Goal: Task Accomplishment & Management: Complete application form

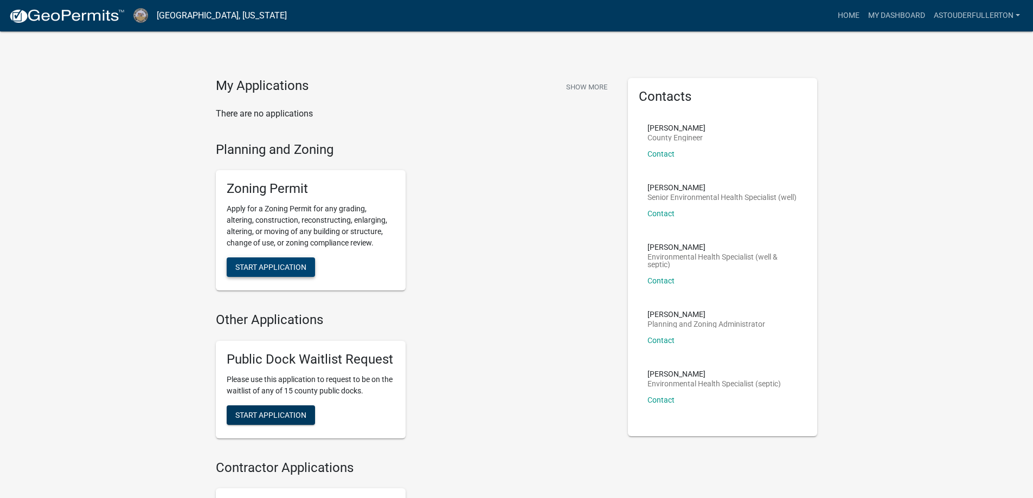
click at [302, 273] on button "Start Application" at bounding box center [271, 267] width 88 height 20
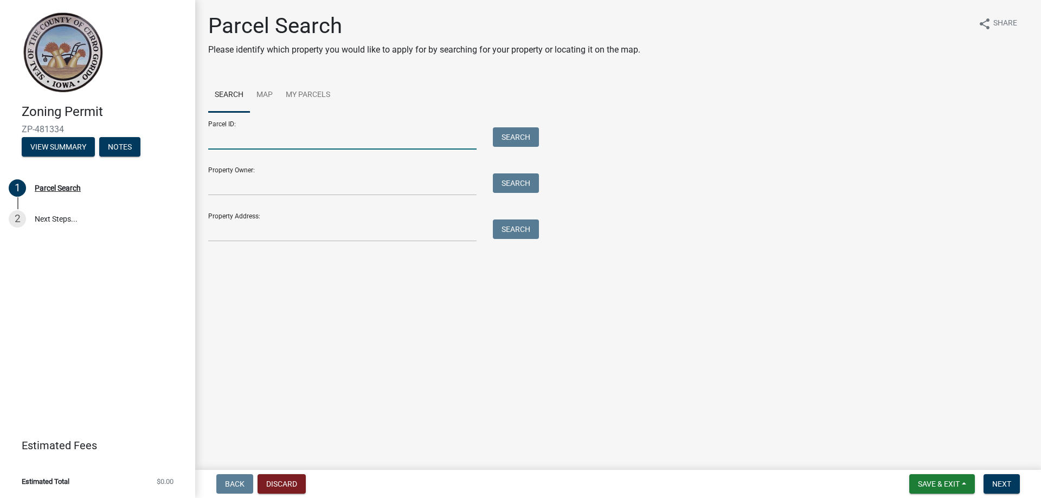
click at [280, 138] on input "Parcel ID:" at bounding box center [342, 138] width 268 height 22
paste input "052910000700"
type input "052910000700"
click at [533, 134] on button "Search" at bounding box center [516, 137] width 46 height 20
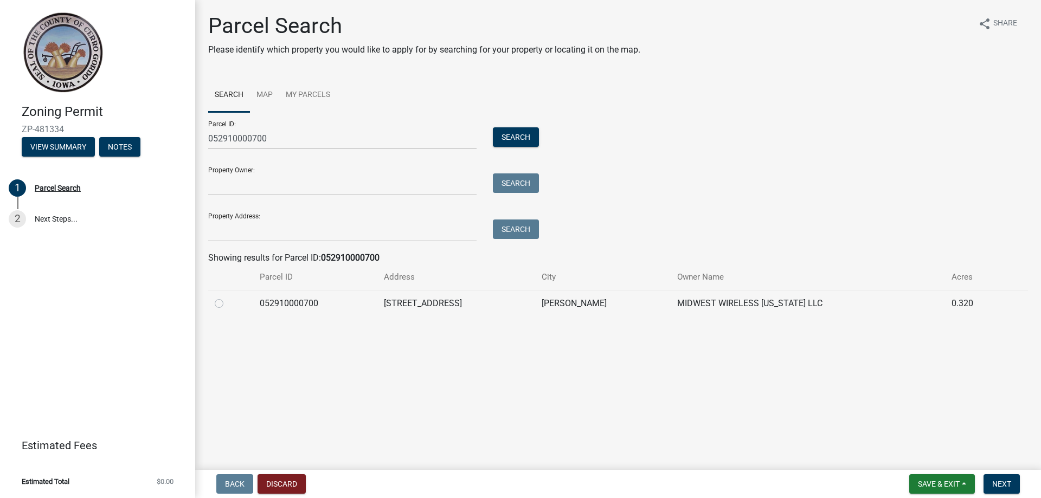
click at [228, 297] on label at bounding box center [228, 297] width 0 height 0
click at [228, 304] on input "radio" at bounding box center [231, 300] width 7 height 7
radio input "true"
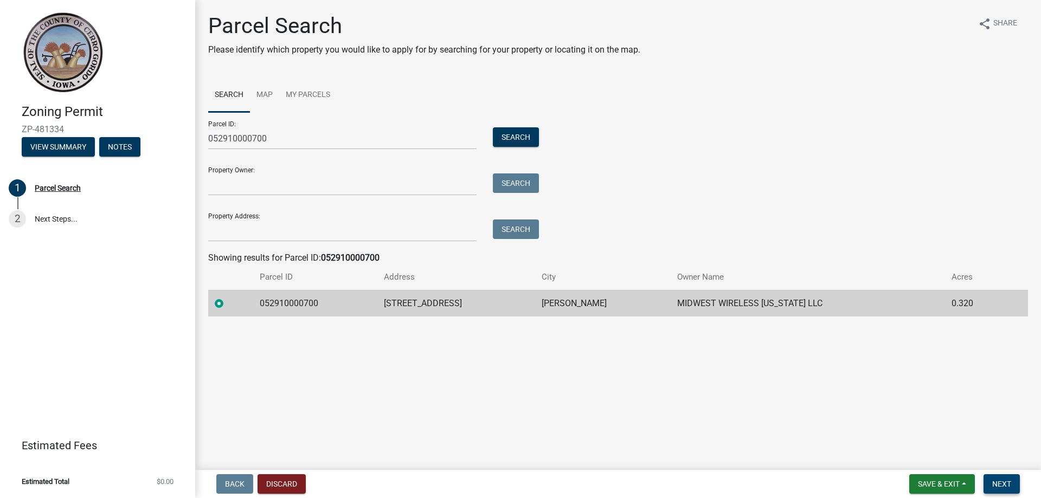
click at [988, 482] on button "Next" at bounding box center [1001, 484] width 36 height 20
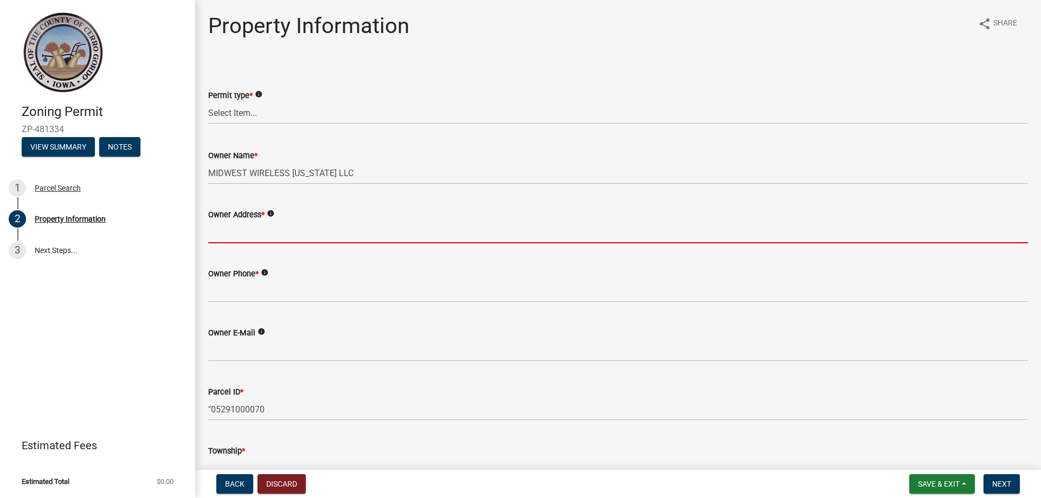
click at [254, 232] on input "Owner Address *" at bounding box center [618, 232] width 820 height 22
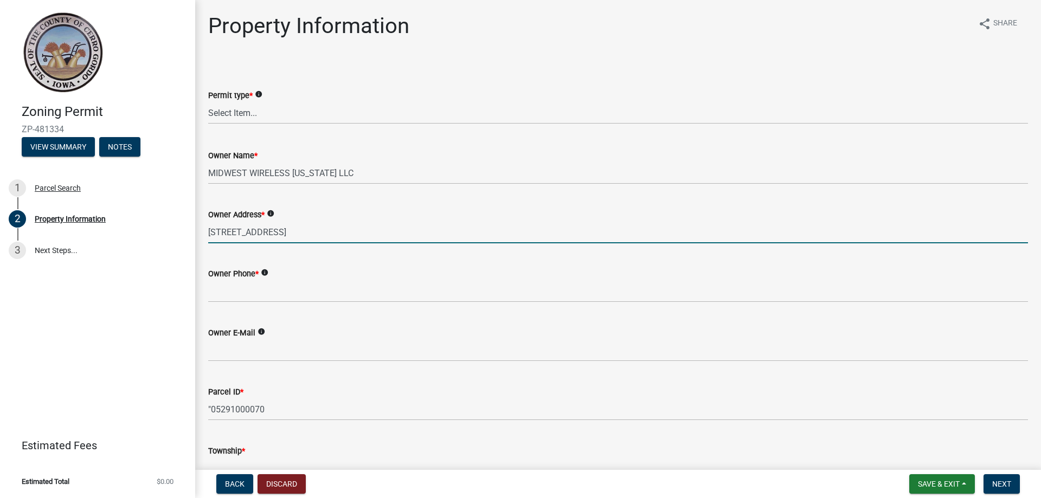
type input "[STREET_ADDRESS]"
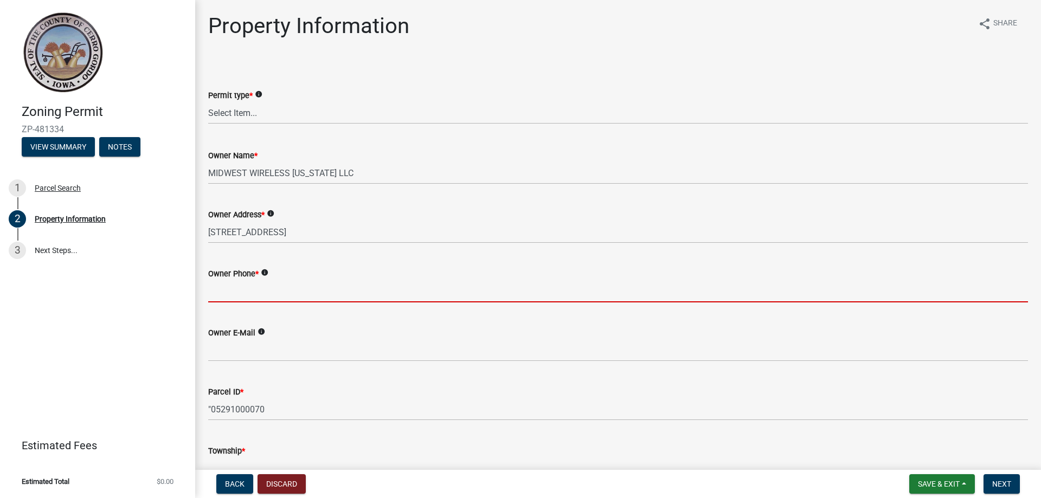
click at [232, 295] on input "Owner Phone *" at bounding box center [618, 291] width 820 height 22
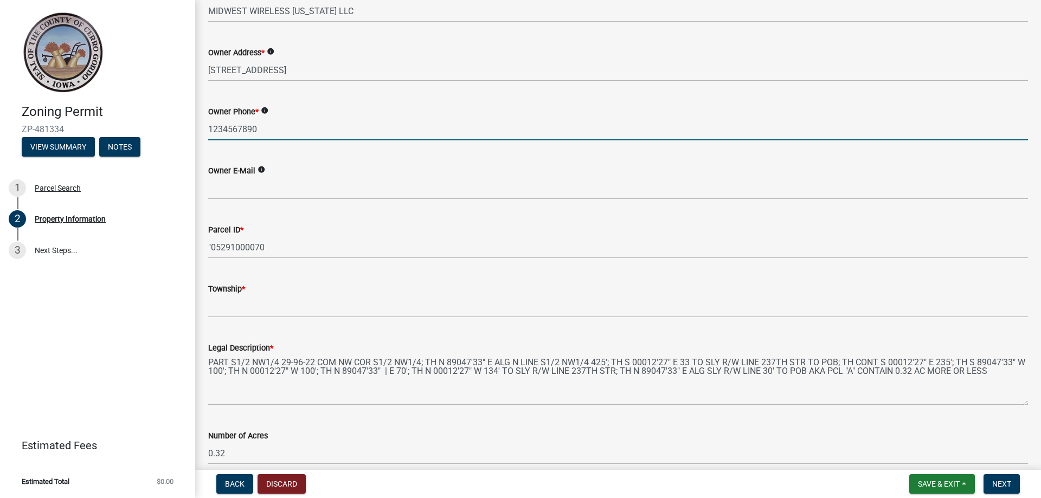
scroll to position [163, 0]
type input "1234567890"
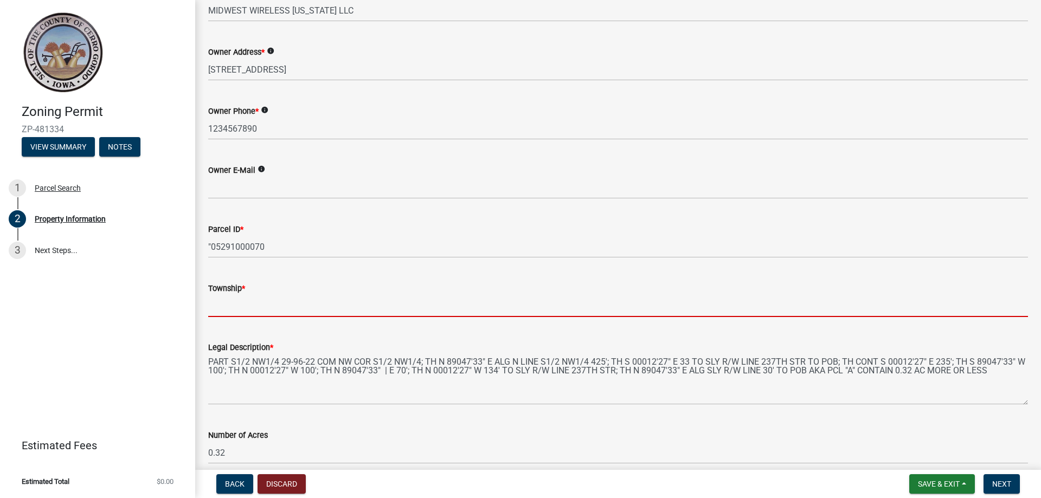
click at [241, 302] on input "Township *" at bounding box center [618, 306] width 820 height 22
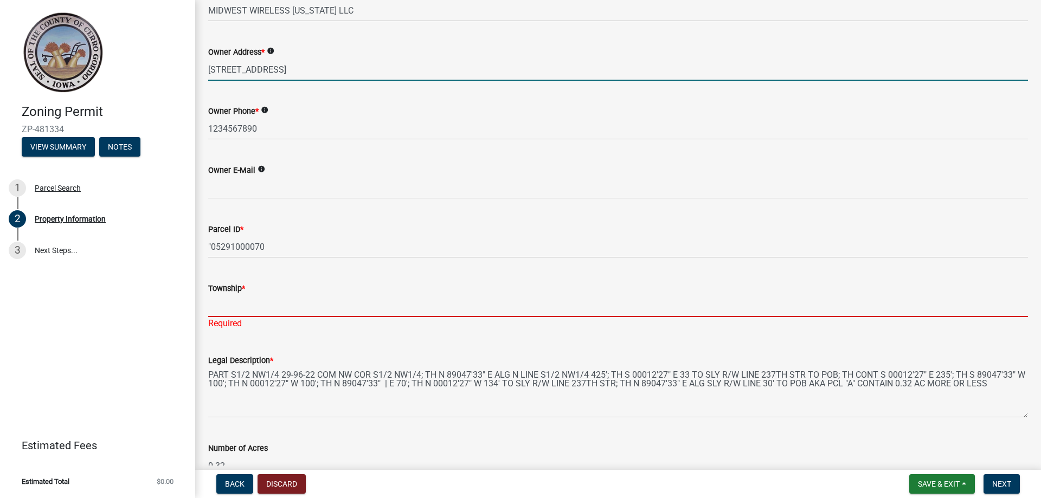
click at [421, 73] on input "[STREET_ADDRESS]" at bounding box center [618, 70] width 820 height 22
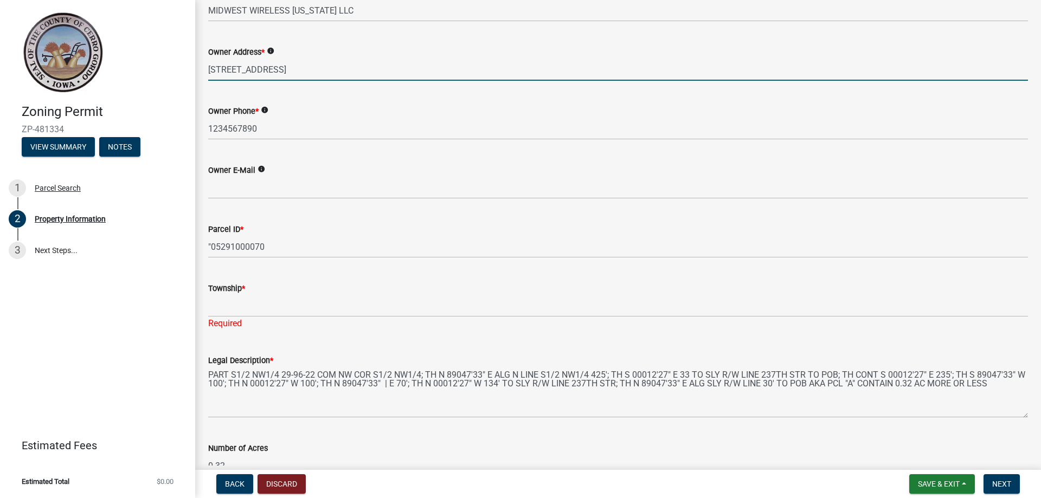
click at [357, 69] on input "[STREET_ADDRESS]" at bounding box center [618, 70] width 820 height 22
paste input "01801"
type input "[STREET_ADDRESS]"
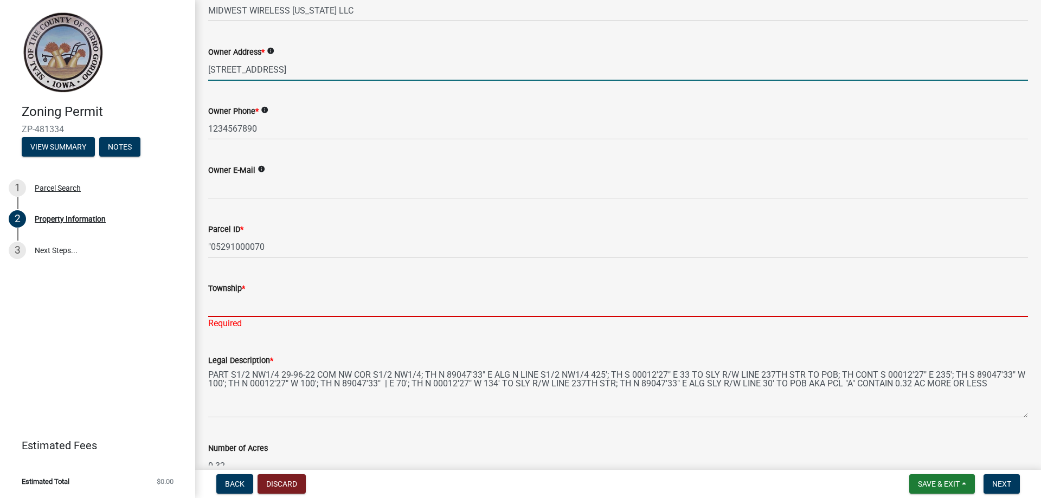
click at [270, 298] on input "Township *" at bounding box center [618, 306] width 820 height 22
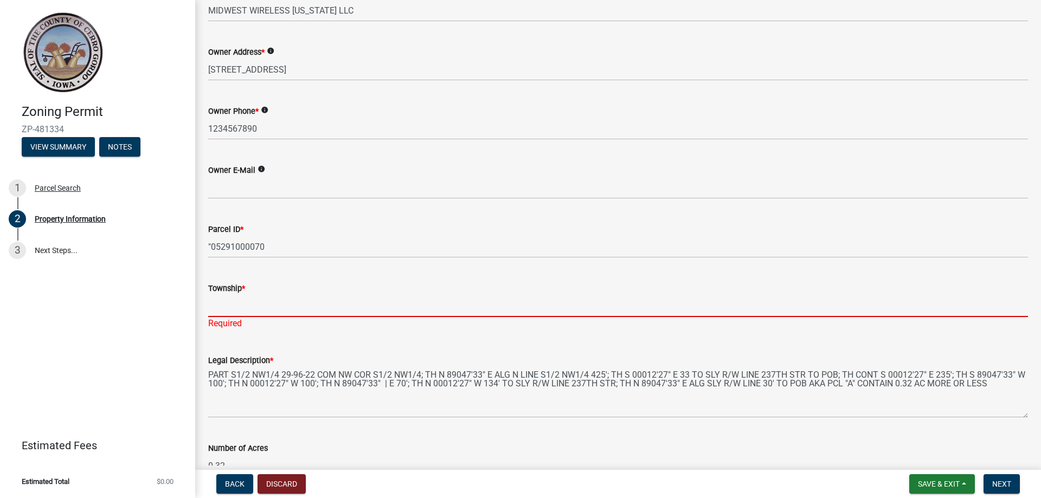
paste input "CLEAR LAKE"
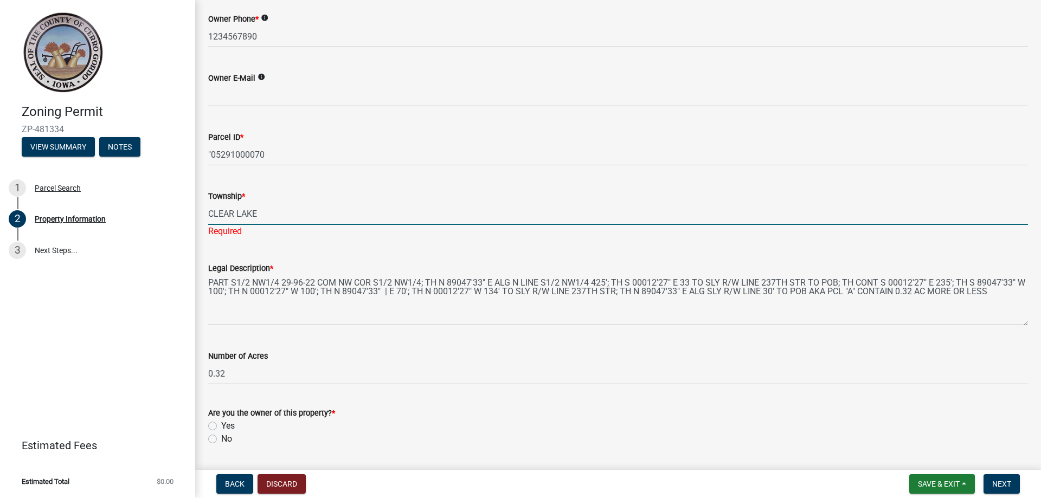
scroll to position [349, 0]
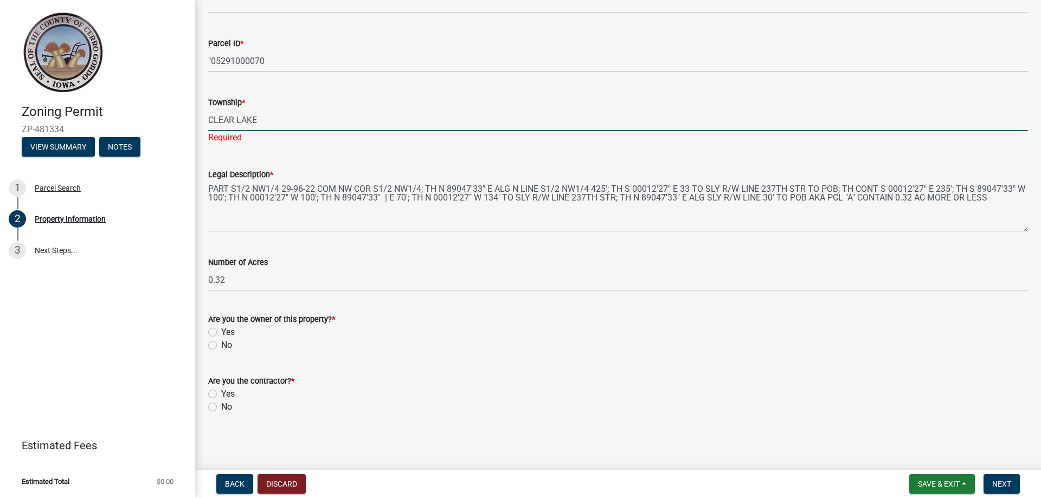
type input "CLEAR LAKE"
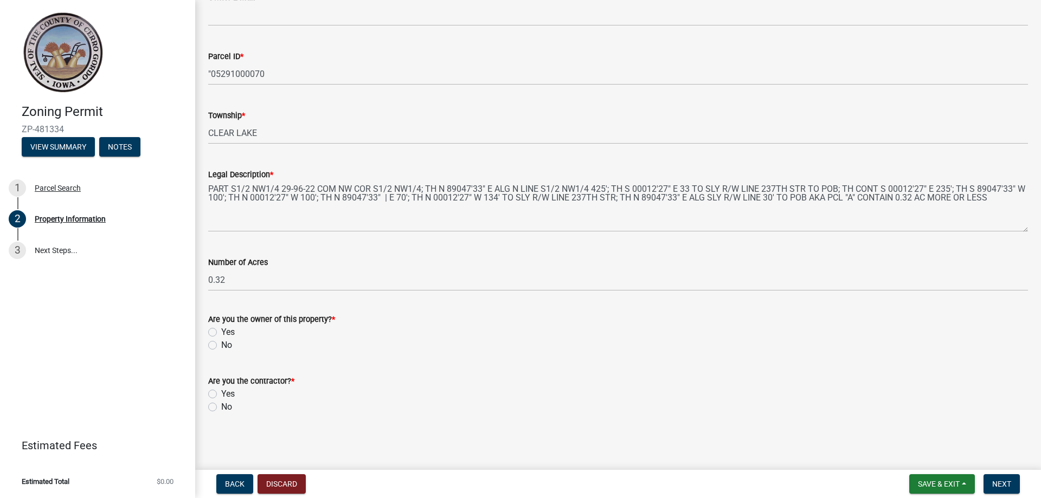
click at [221, 344] on label "No" at bounding box center [226, 345] width 11 height 13
click at [221, 344] on input "No" at bounding box center [224, 342] width 7 height 7
radio input "true"
click at [221, 407] on label "No" at bounding box center [226, 407] width 11 height 13
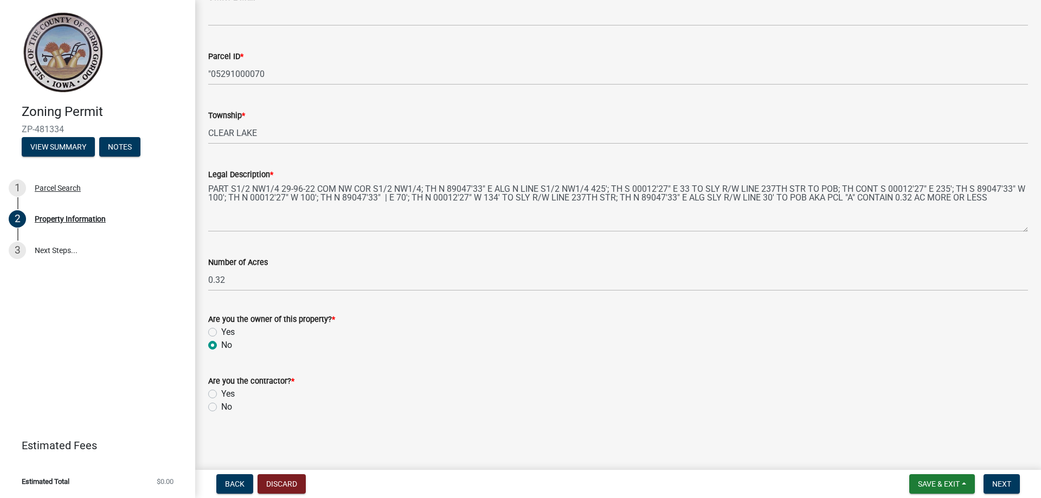
click at [221, 407] on input "No" at bounding box center [224, 404] width 7 height 7
radio input "true"
click at [1008, 482] on span "Next" at bounding box center [1001, 484] width 19 height 9
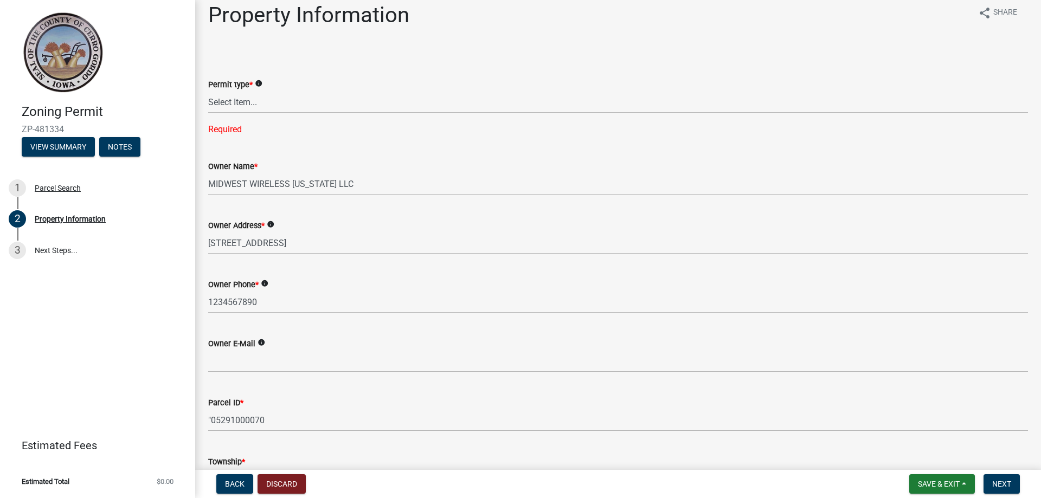
scroll to position [0, 0]
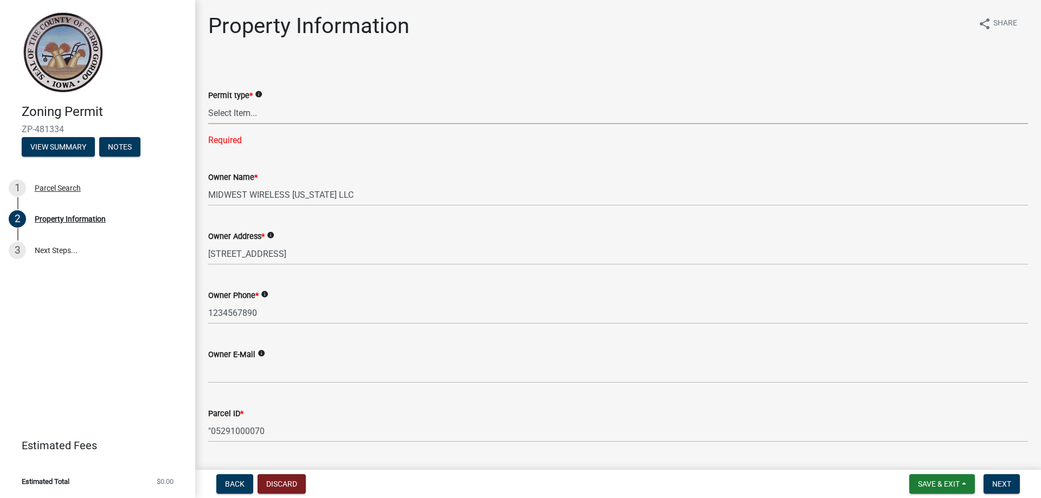
click at [282, 111] on select "Select Item... New Request Permit Renewal" at bounding box center [618, 113] width 820 height 22
click at [208, 102] on select "Select Item... New Request Permit Renewal" at bounding box center [618, 113] width 820 height 22
select select "7a5a2478-5b3b-459e-a372-388ca56f6284"
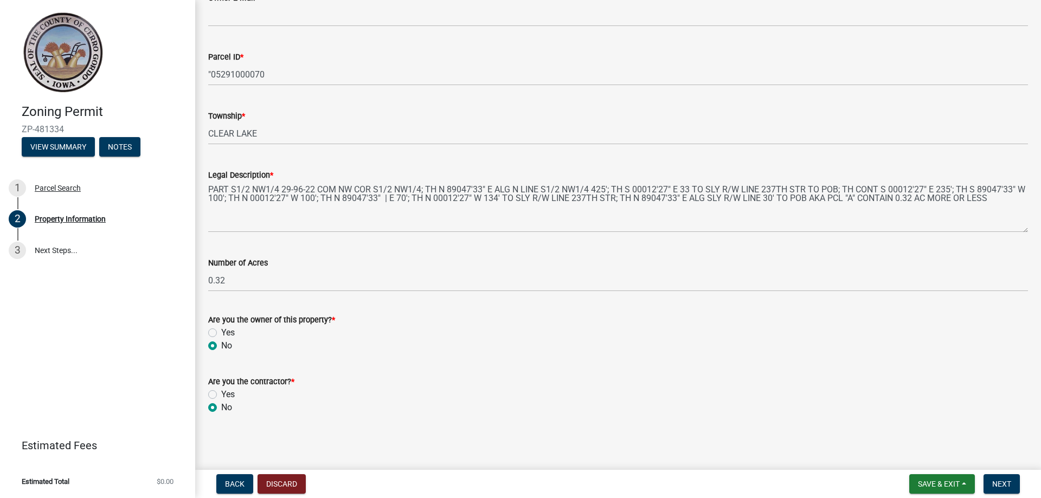
scroll to position [336, 0]
click at [1013, 489] on button "Next" at bounding box center [1001, 484] width 36 height 20
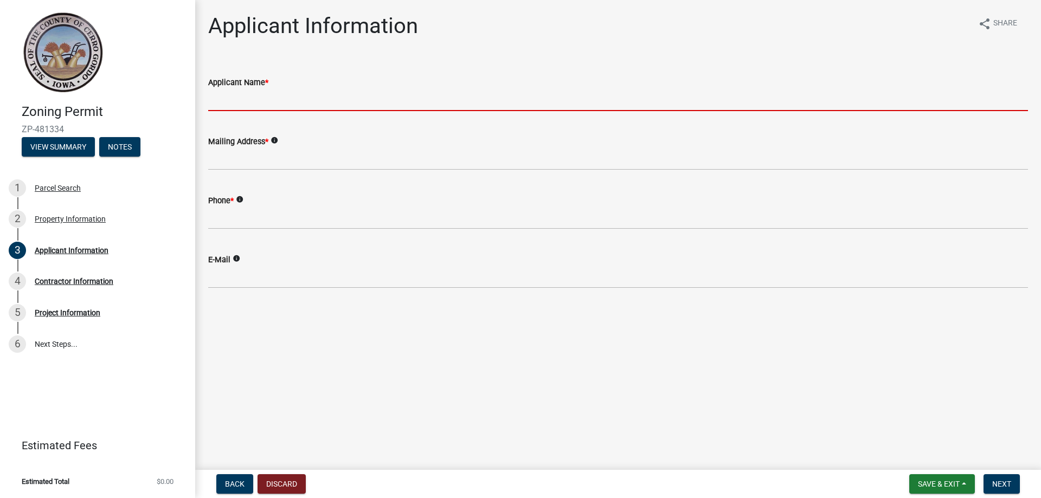
click at [341, 105] on input "Applicant Name *" at bounding box center [618, 100] width 820 height 22
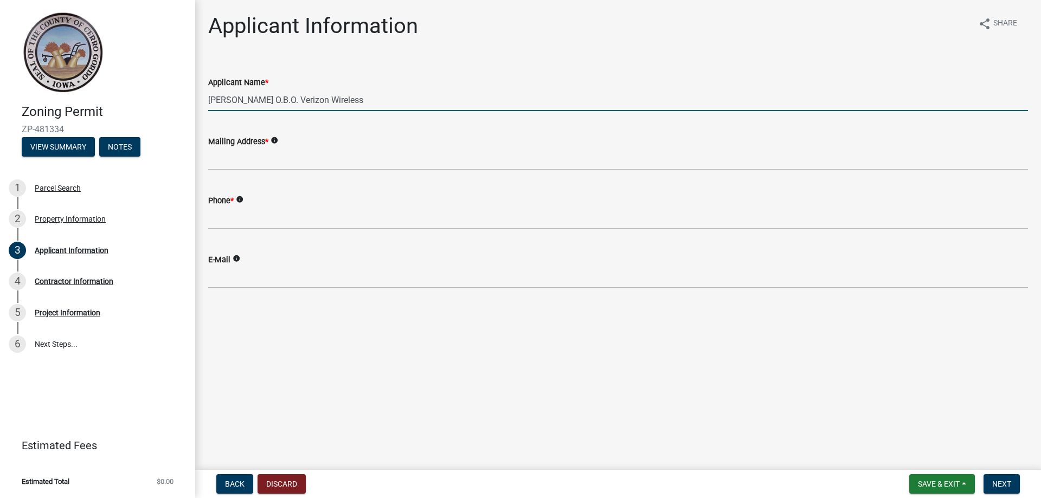
type input "[PERSON_NAME] O.B.O. Verizon Wireless"
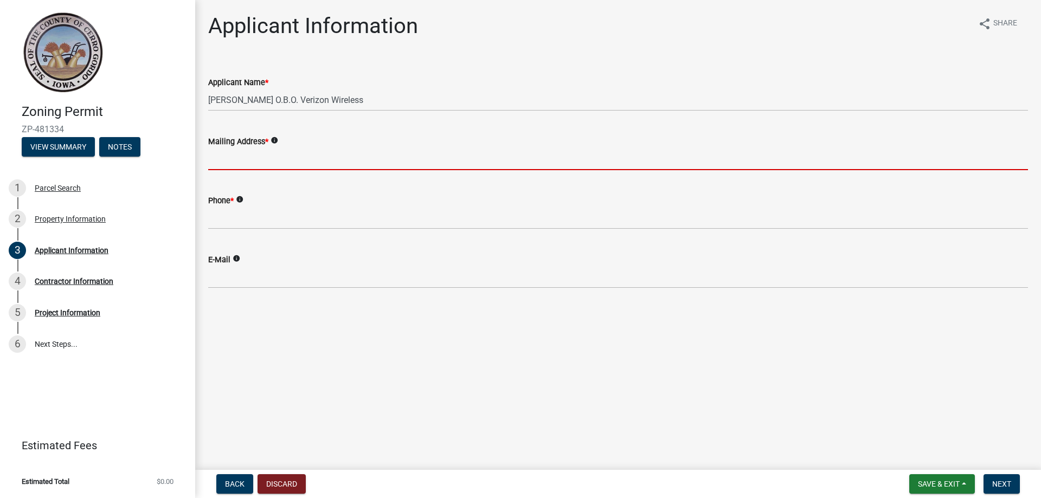
click at [271, 161] on input "Mailing Address *" at bounding box center [618, 159] width 820 height 22
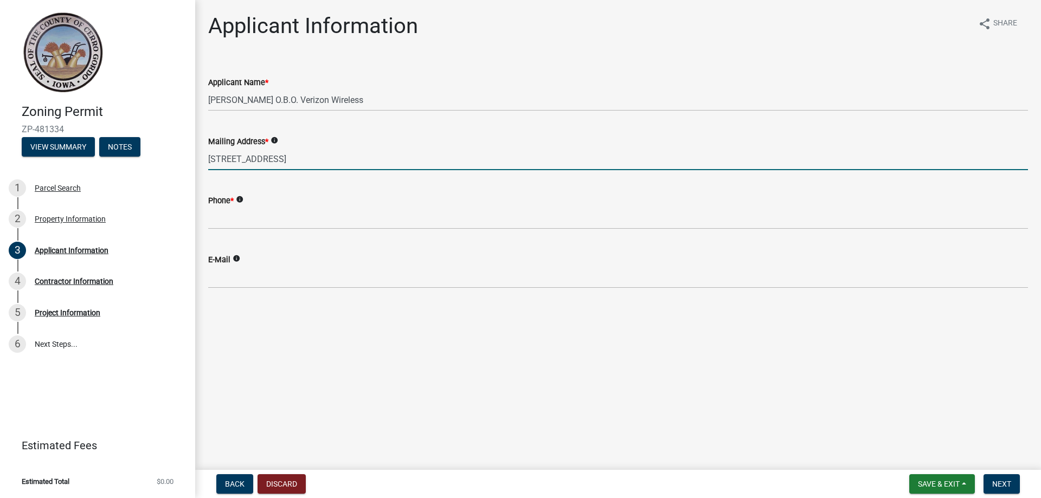
type input "[STREET_ADDRESS]"
drag, startPoint x: 274, startPoint y: 234, endPoint x: 276, endPoint y: 222, distance: 12.1
click at [274, 231] on wm-data-entity-input "Phone * info" at bounding box center [618, 208] width 820 height 59
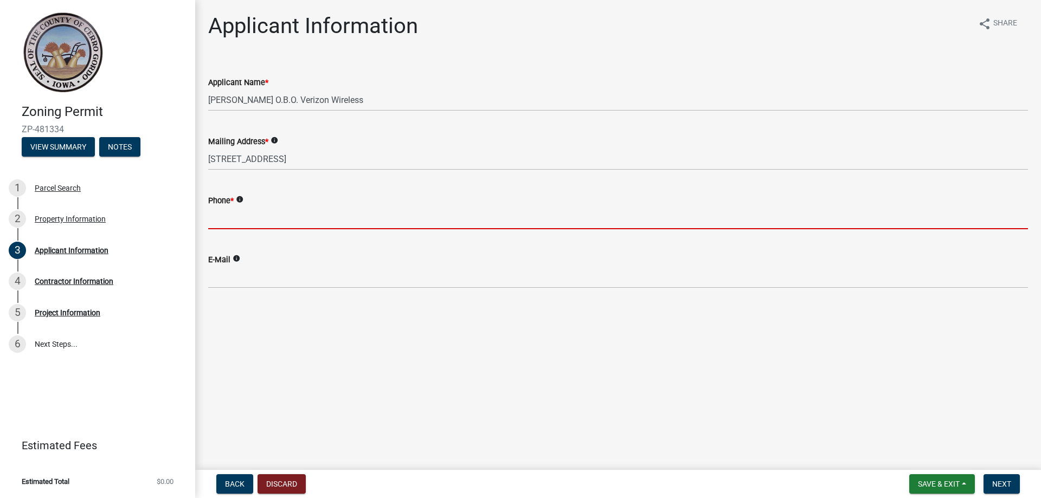
click at [276, 222] on input "Phone *" at bounding box center [618, 218] width 820 height 22
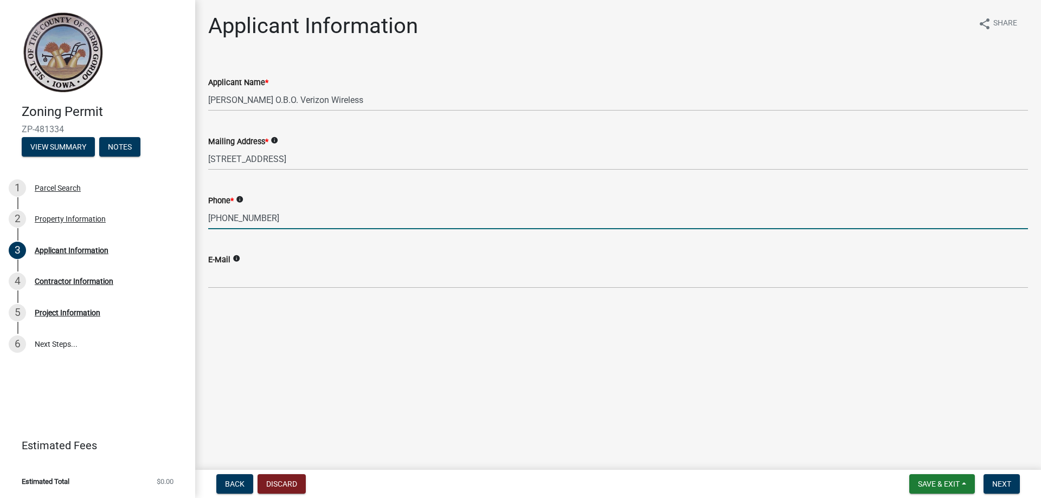
type input "[PHONE_NUMBER]"
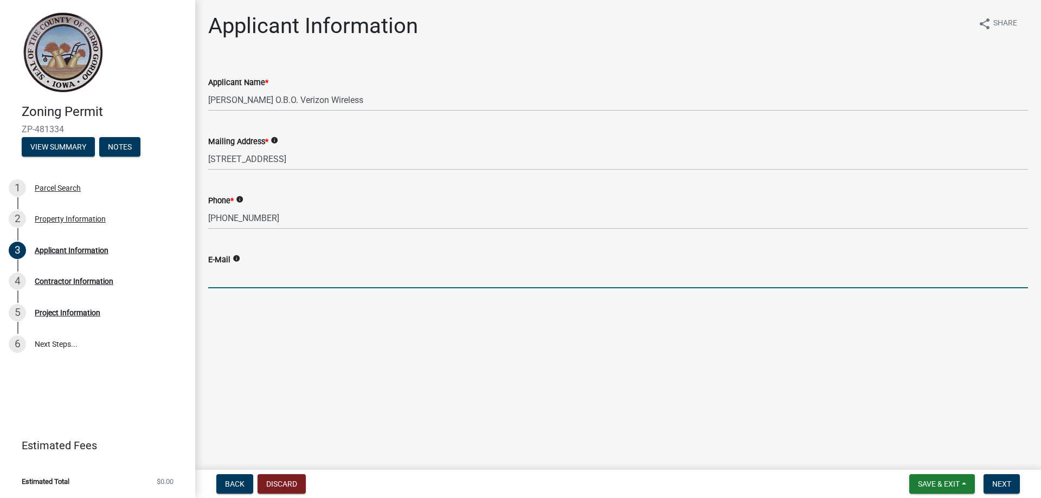
click at [267, 276] on input "E-Mail" at bounding box center [618, 277] width 820 height 22
type input "[EMAIL_ADDRESS][DOMAIN_NAME]"
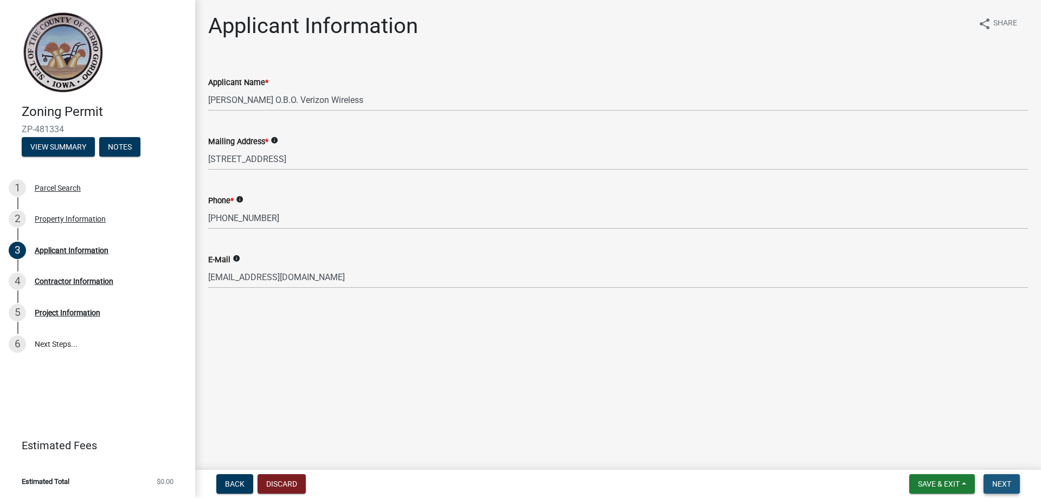
click at [1001, 482] on span "Next" at bounding box center [1001, 484] width 19 height 9
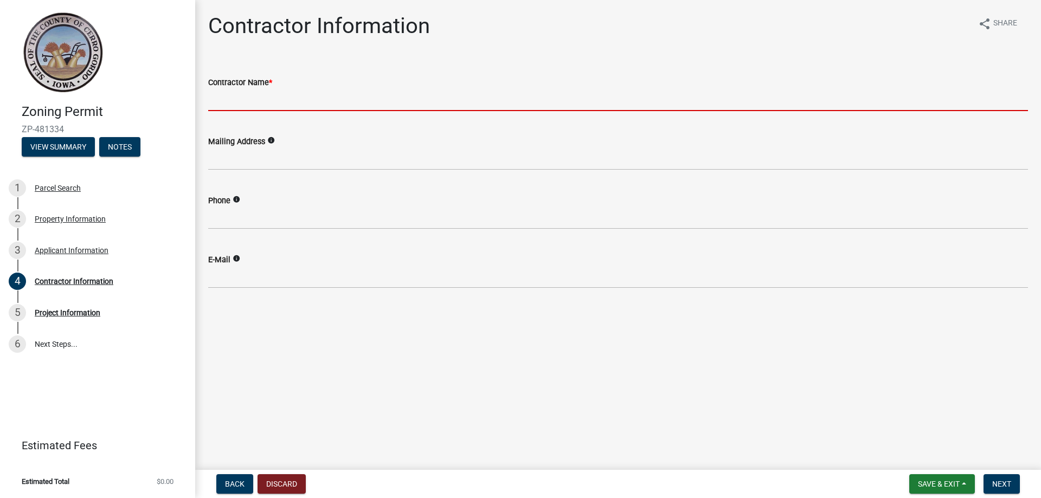
click at [287, 99] on input "Contractor Name *" at bounding box center [618, 100] width 820 height 22
click at [303, 105] on input "Contractor Name *" at bounding box center [618, 100] width 820 height 22
paste input "INFRASERVICES GROUP WIRELESS LLC"
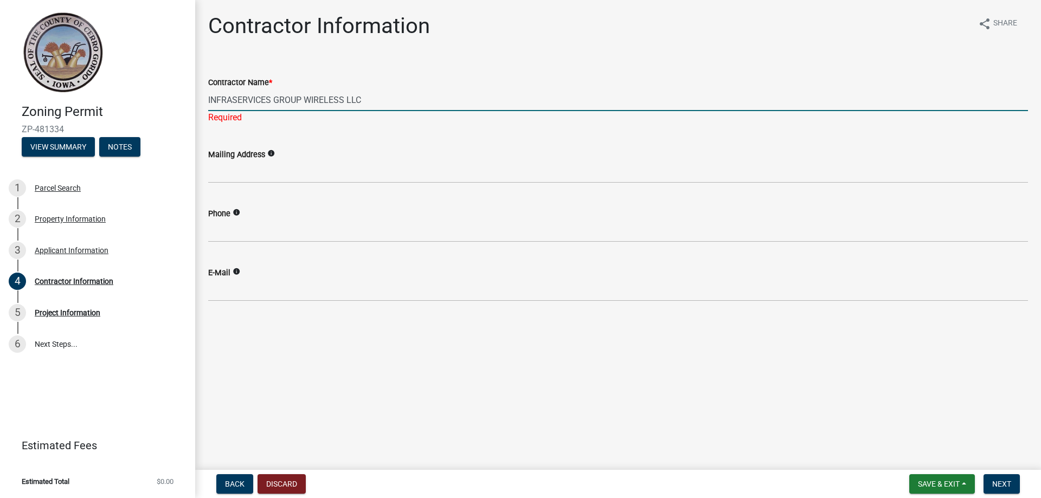
type input "INFRASERVICES GROUP WIRELESS LLC"
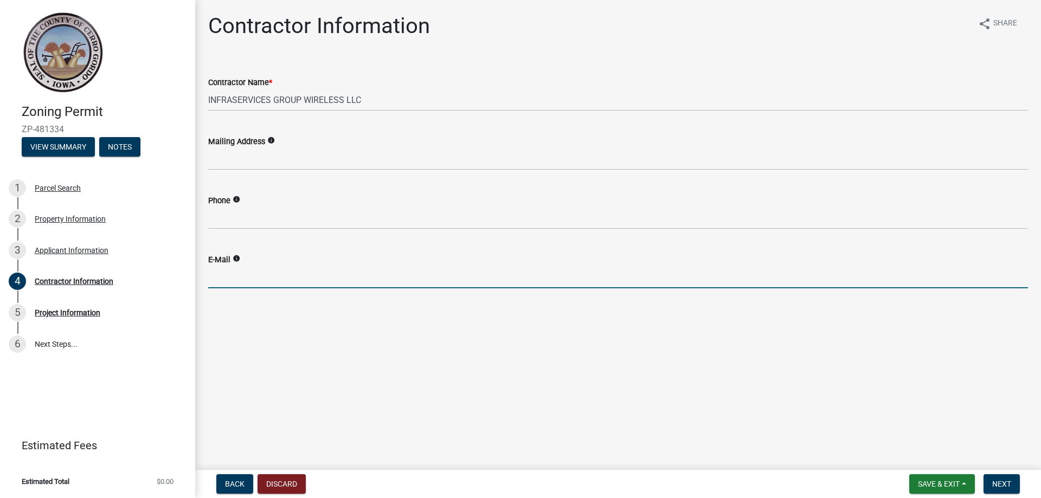
click at [247, 286] on input "E-Mail" at bounding box center [618, 277] width 820 height 22
paste input "[EMAIL_ADDRESS][DOMAIN_NAME]"
type input "[EMAIL_ADDRESS][DOMAIN_NAME]"
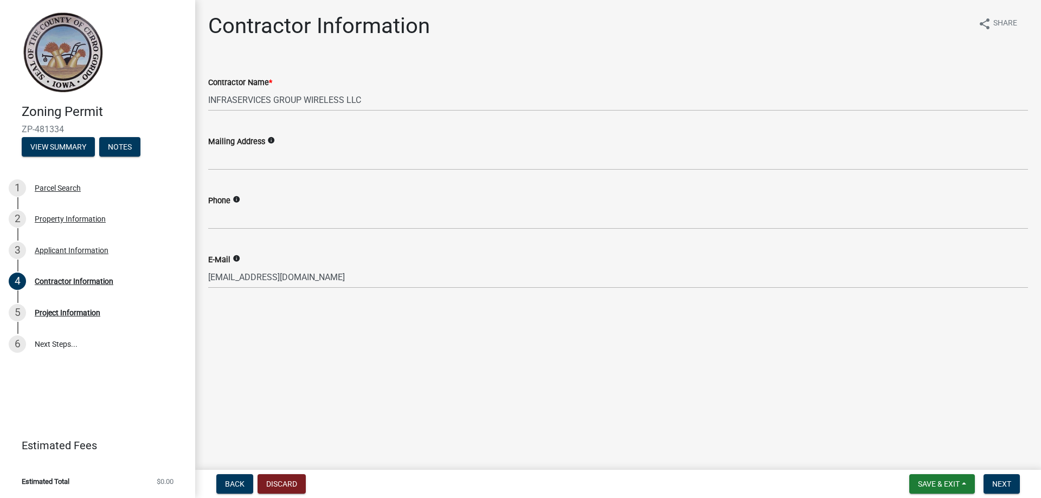
drag, startPoint x: 519, startPoint y: 388, endPoint x: 826, endPoint y: 486, distance: 321.6
click at [524, 388] on main "Contractor Information share Share Contractor Name * INFRASERVICES GROUP WIRELE…" at bounding box center [618, 233] width 846 height 466
click at [999, 478] on button "Next" at bounding box center [1001, 484] width 36 height 20
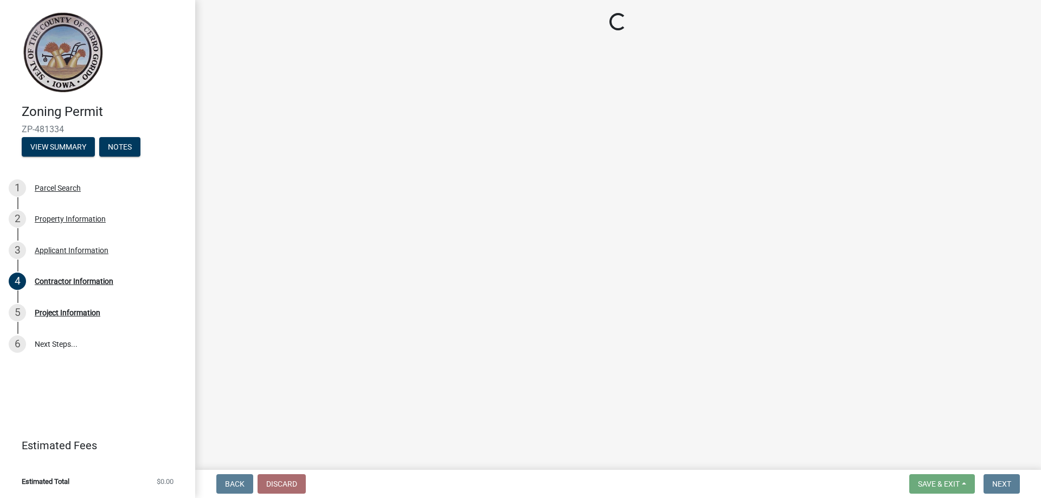
drag, startPoint x: 69, startPoint y: 128, endPoint x: 21, endPoint y: 128, distance: 47.7
click at [21, 128] on div "Zoning Permit ZP-481334 View Summary Notes" at bounding box center [98, 127] width 178 height 64
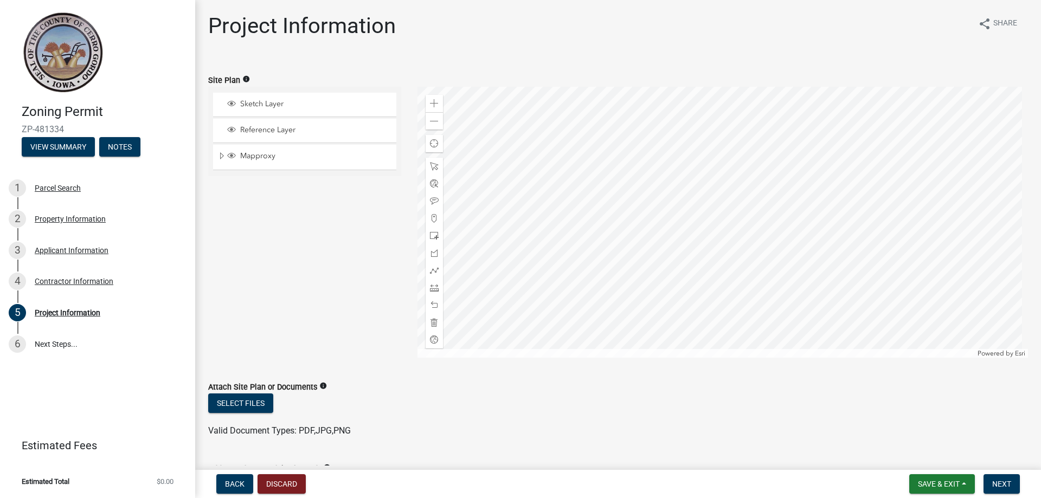
copy span "ZP-481334"
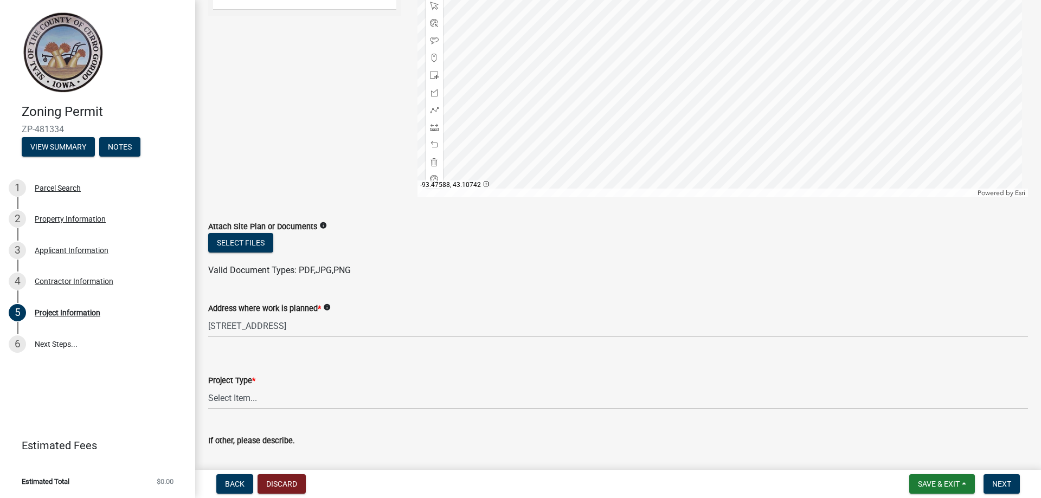
scroll to position [163, 0]
click at [245, 246] on button "Select files" at bounding box center [240, 241] width 65 height 20
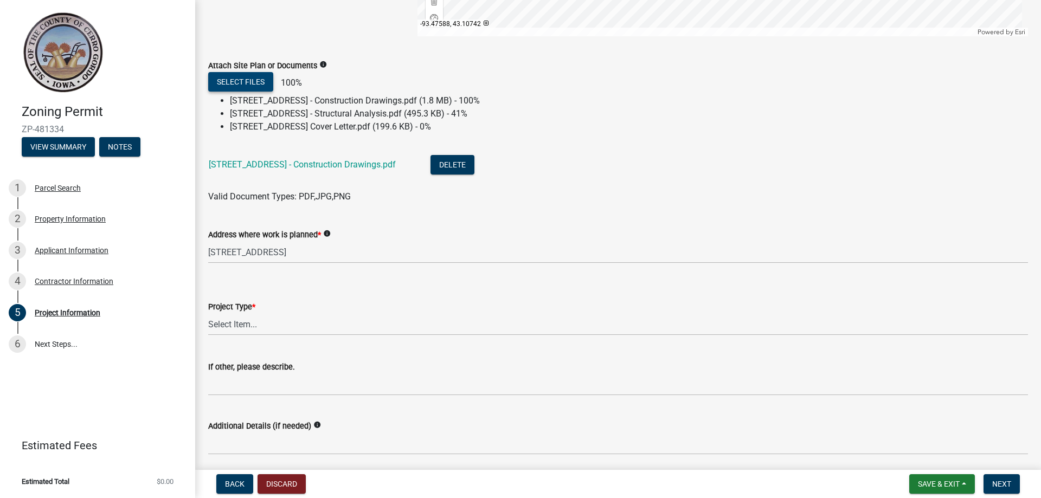
scroll to position [325, 0]
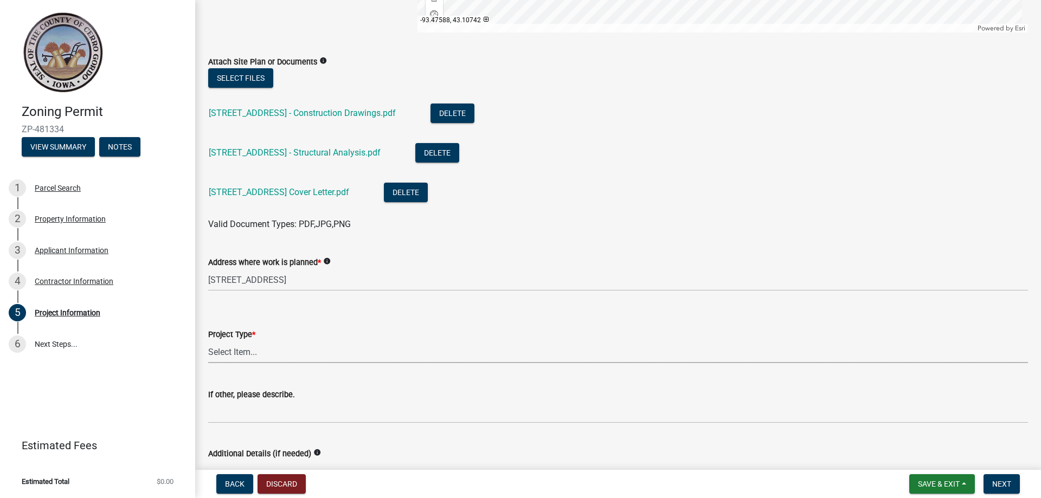
click at [243, 353] on select "Select Item... Dwelling Dwelling addition Accessory building Accessory building…" at bounding box center [618, 352] width 820 height 22
click at [208, 341] on select "Select Item... Dwelling Dwelling addition Accessory building Accessory building…" at bounding box center [618, 352] width 820 height 22
select select "f9d26c88-7ce4-47ff-957a-ad287dd3578a"
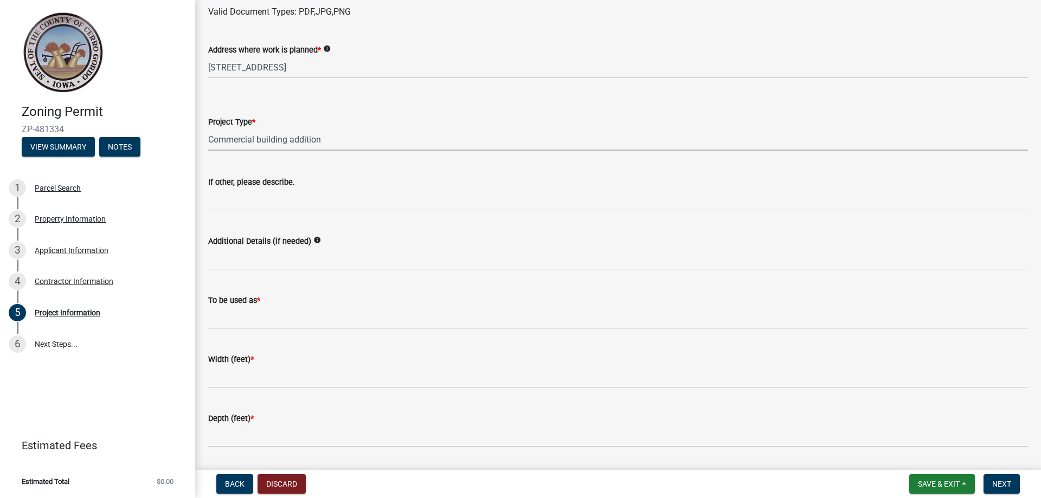
scroll to position [596, 0]
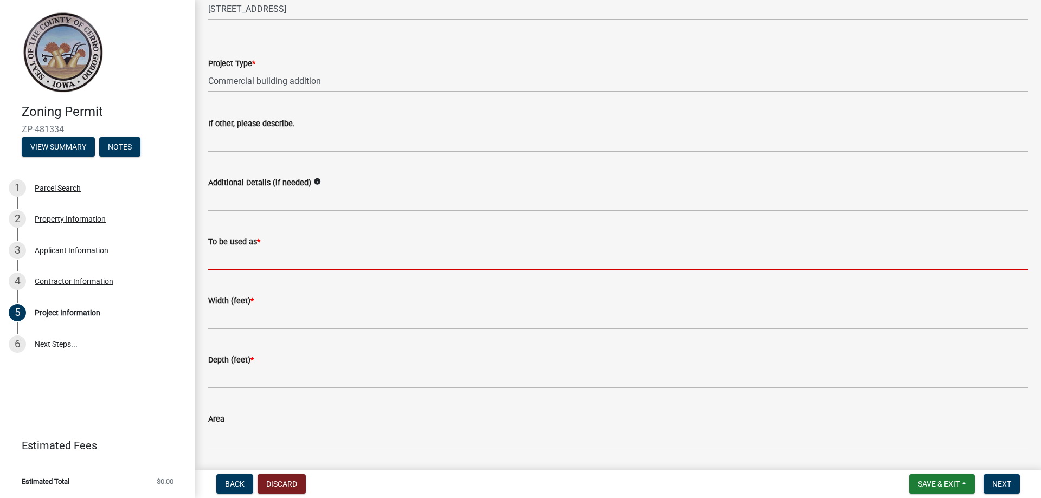
click at [259, 262] on input "To be used as *" at bounding box center [618, 259] width 820 height 22
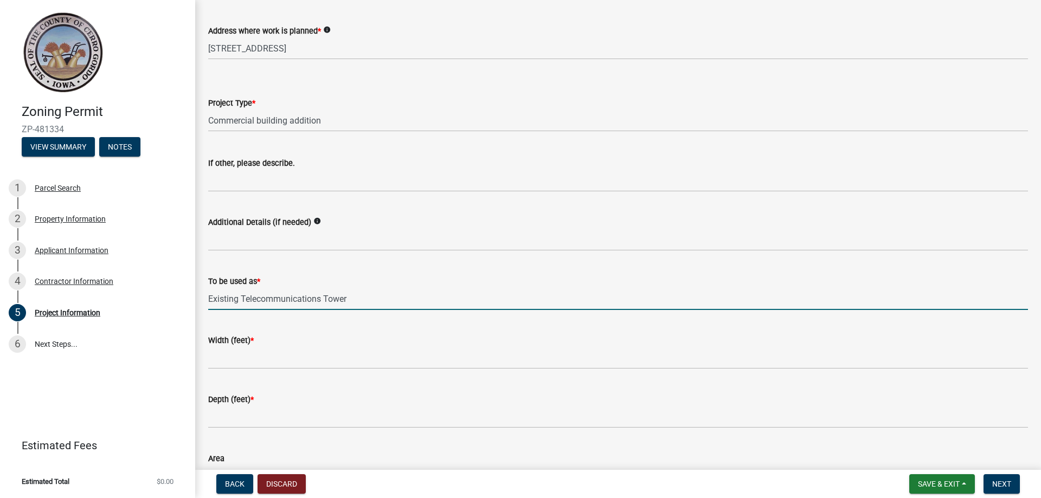
scroll to position [488, 0]
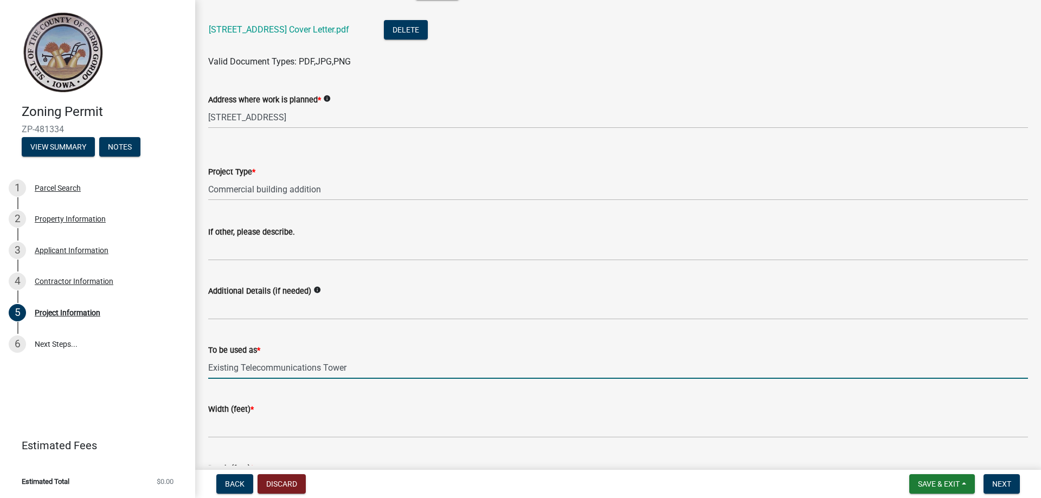
type input "Existing Telecommunications Tower"
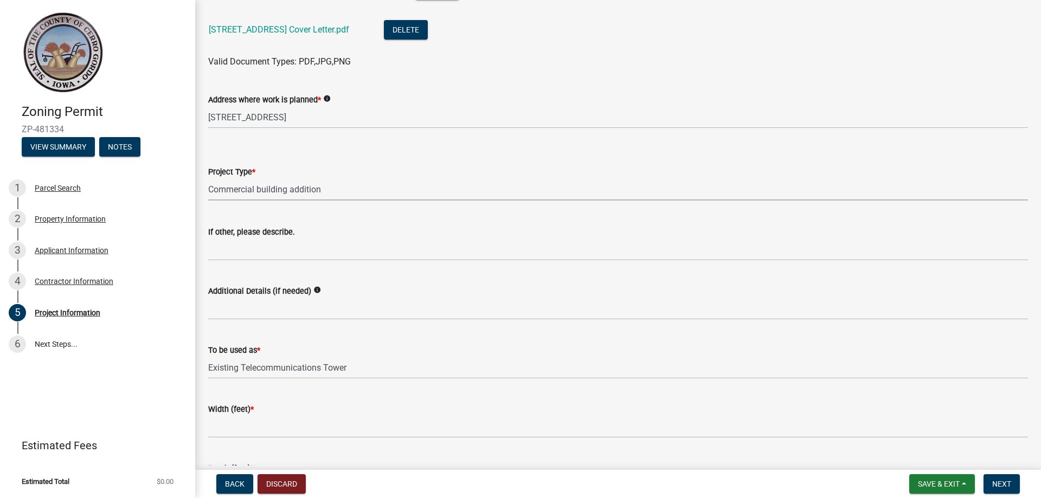
click at [293, 191] on select "Select Item... Dwelling Dwelling addition Accessory building Accessory building…" at bounding box center [618, 189] width 820 height 22
click at [208, 178] on select "Select Item... Dwelling Dwelling addition Accessory building Accessory building…" at bounding box center [618, 189] width 820 height 22
select select "c33da19a-5b3e-4f51-a669-d4d436de7689"
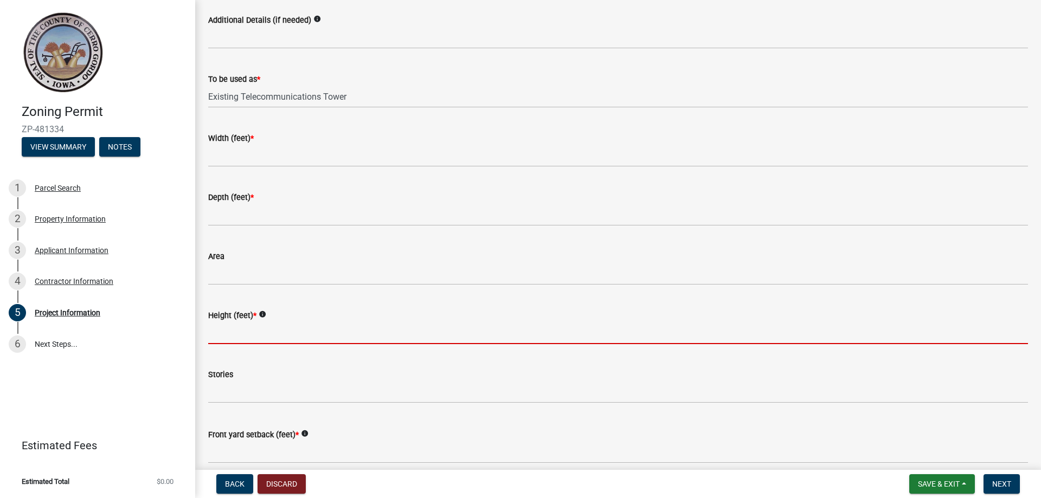
click at [338, 341] on input "Height (feet) *" at bounding box center [618, 333] width 820 height 22
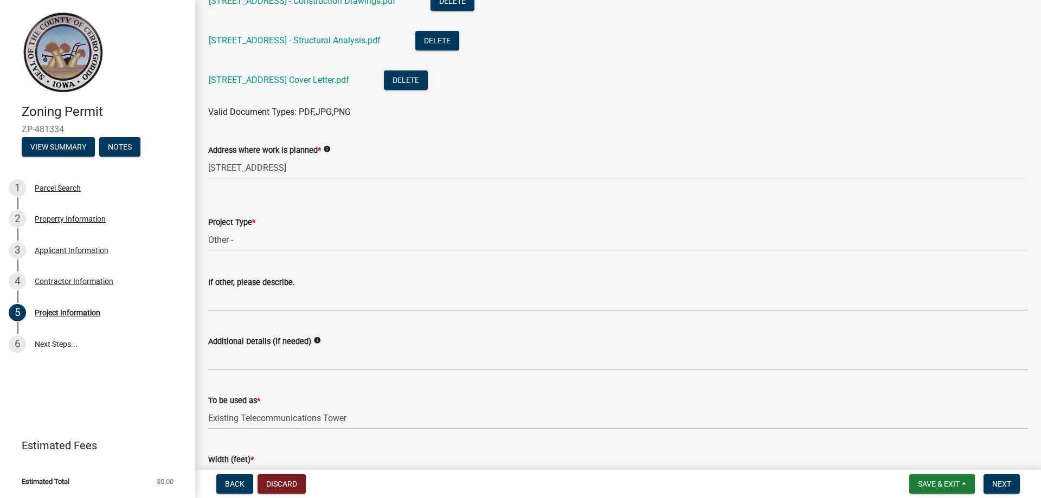
scroll to position [434, 0]
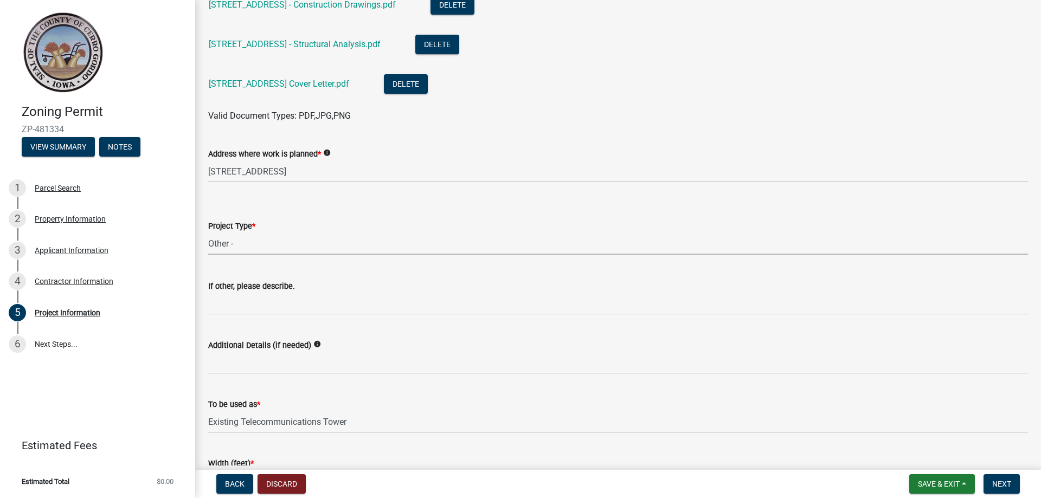
click at [282, 244] on select "Select Item... Dwelling Dwelling addition Accessory building Accessory building…" at bounding box center [618, 244] width 820 height 22
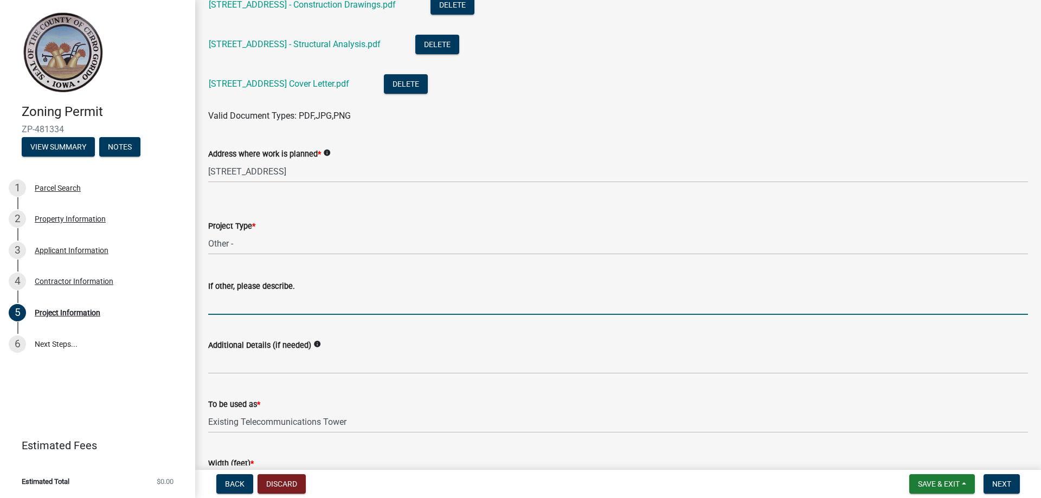
click at [254, 305] on input "If other, please describe." at bounding box center [618, 304] width 820 height 22
type input "Telecommunicat"
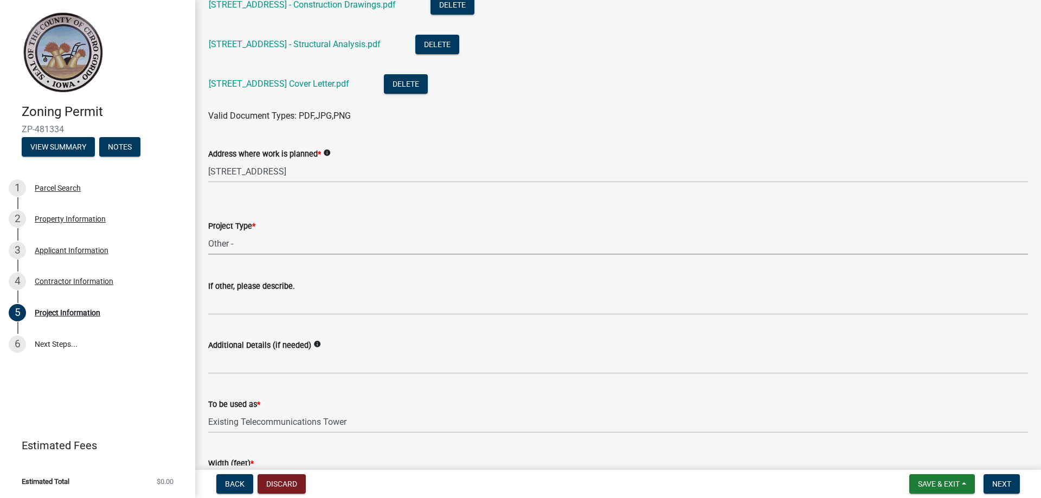
click at [233, 246] on select "Select Item... Dwelling Dwelling addition Accessory building Accessory building…" at bounding box center [618, 244] width 820 height 22
click at [208, 233] on select "Select Item... Dwelling Dwelling addition Accessory building Accessory building…" at bounding box center [618, 244] width 820 height 22
select select "f9d26c88-7ce4-47ff-957a-ad287dd3578a"
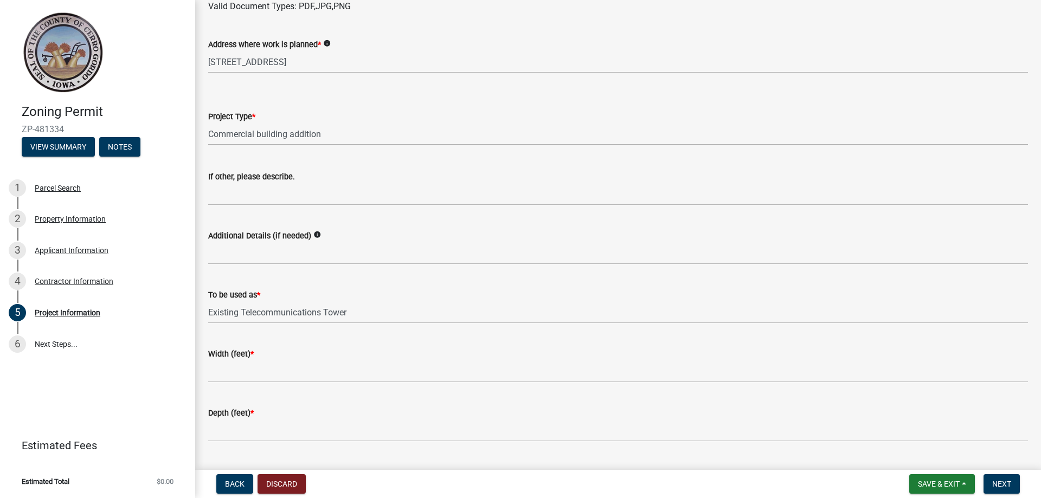
scroll to position [705, 0]
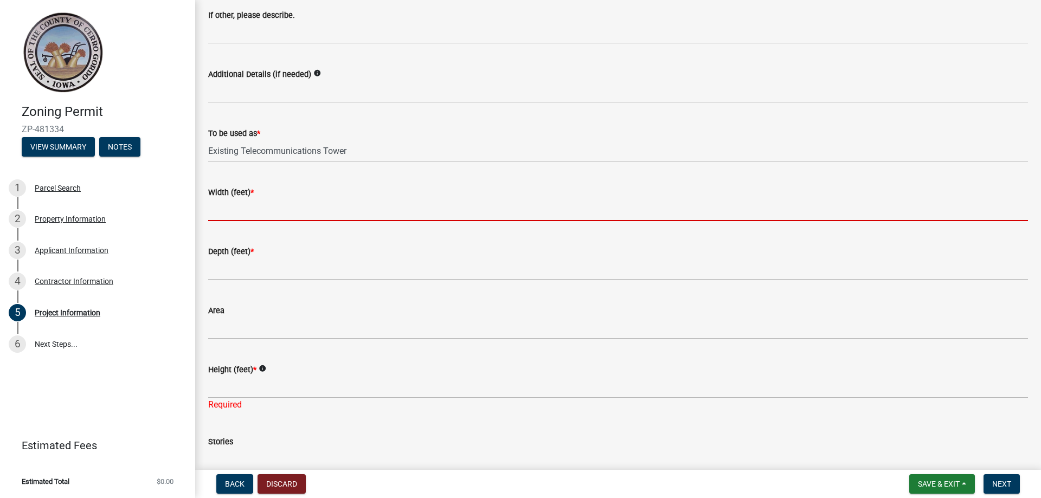
click at [237, 217] on input "Width (feet) *" at bounding box center [618, 210] width 820 height 22
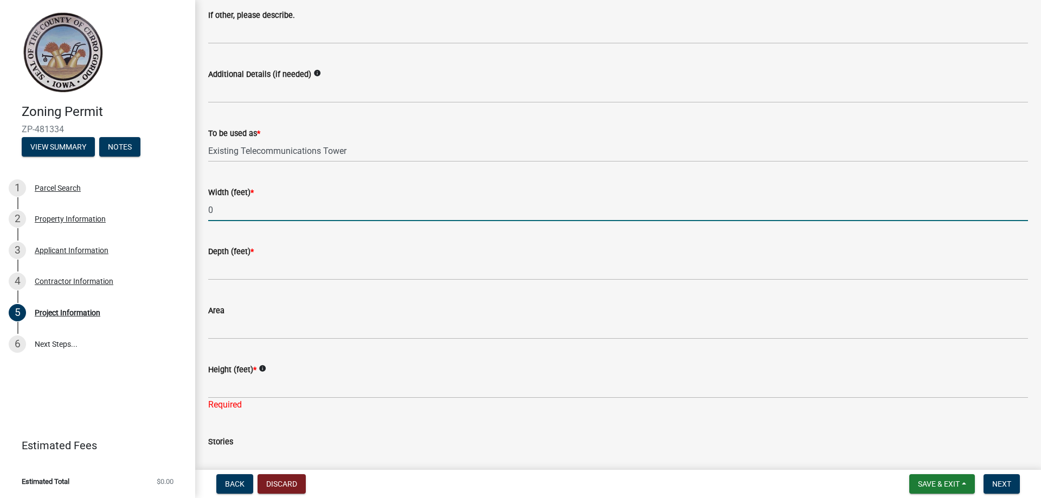
type input "0"
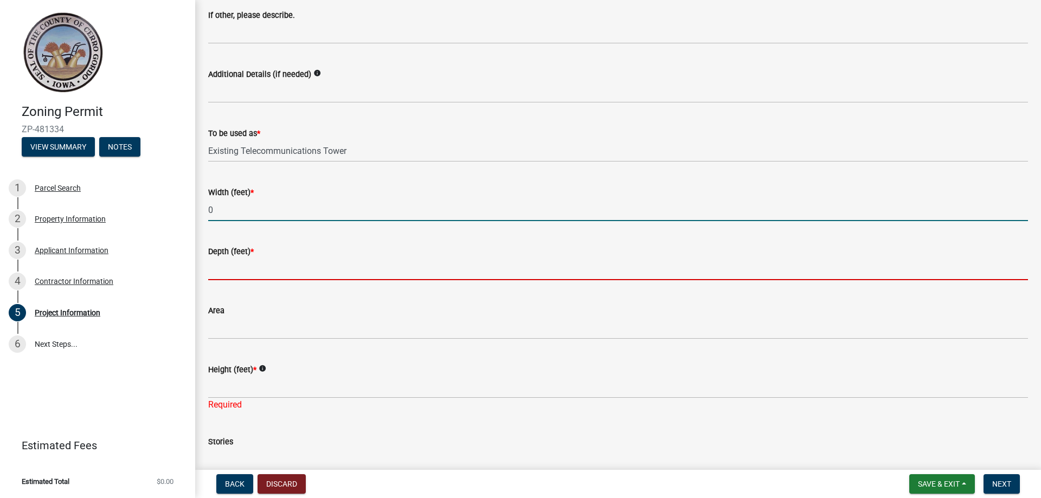
click at [260, 272] on input "Depth (feet) *" at bounding box center [618, 269] width 820 height 22
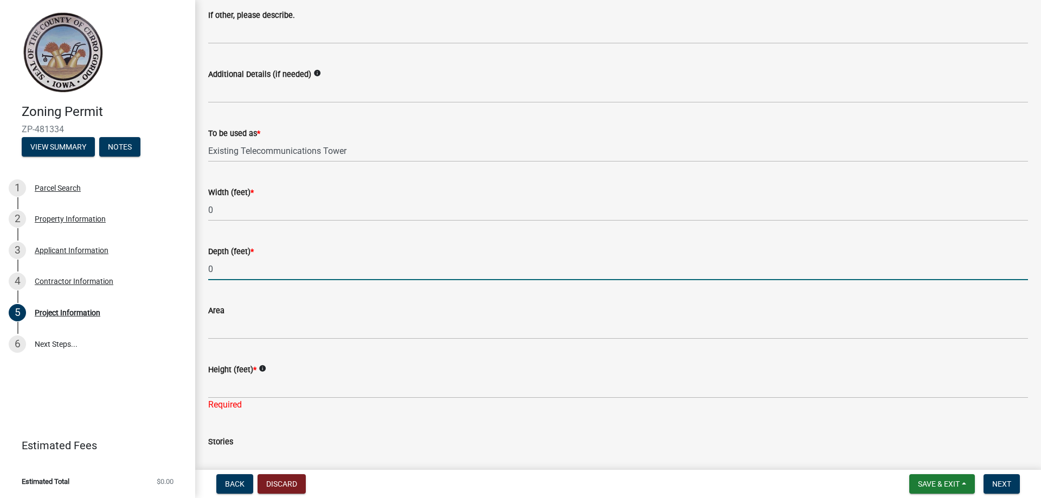
type input "0"
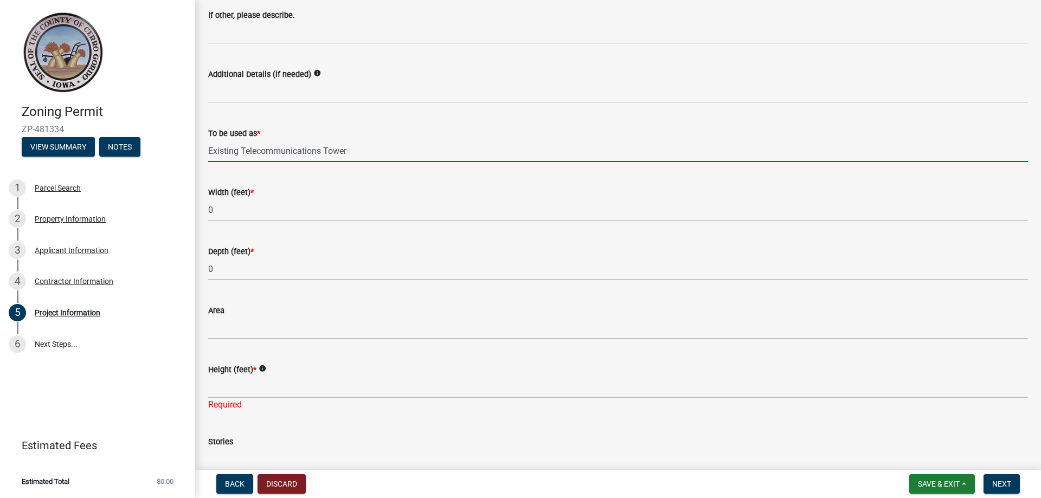
click at [378, 150] on input "Existing Telecommunications Tower" at bounding box center [618, 151] width 820 height 22
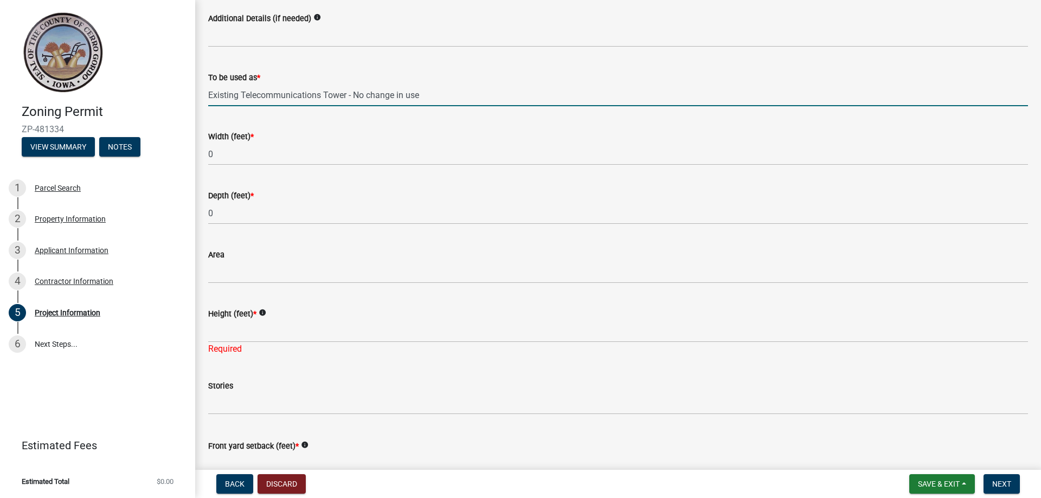
scroll to position [813, 0]
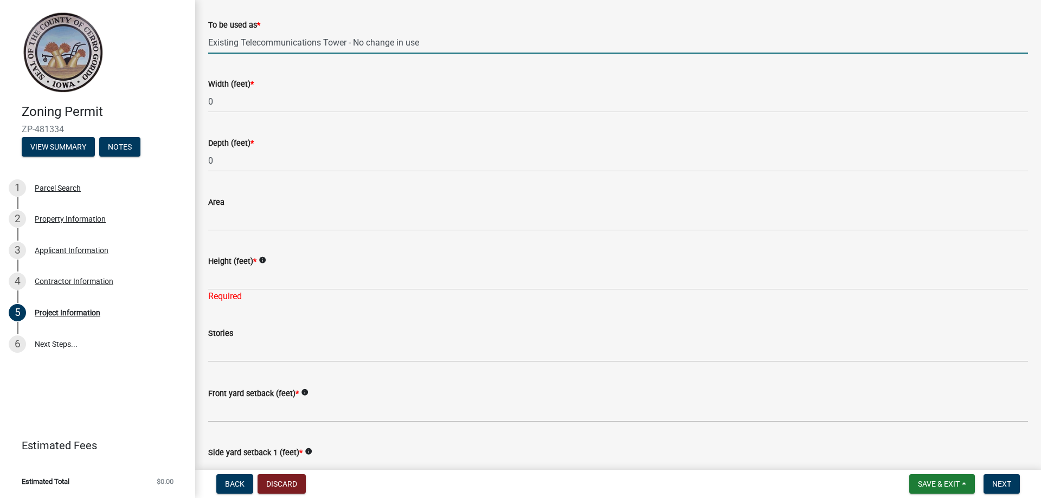
type input "Existing Telecommunications Tower - No change in use"
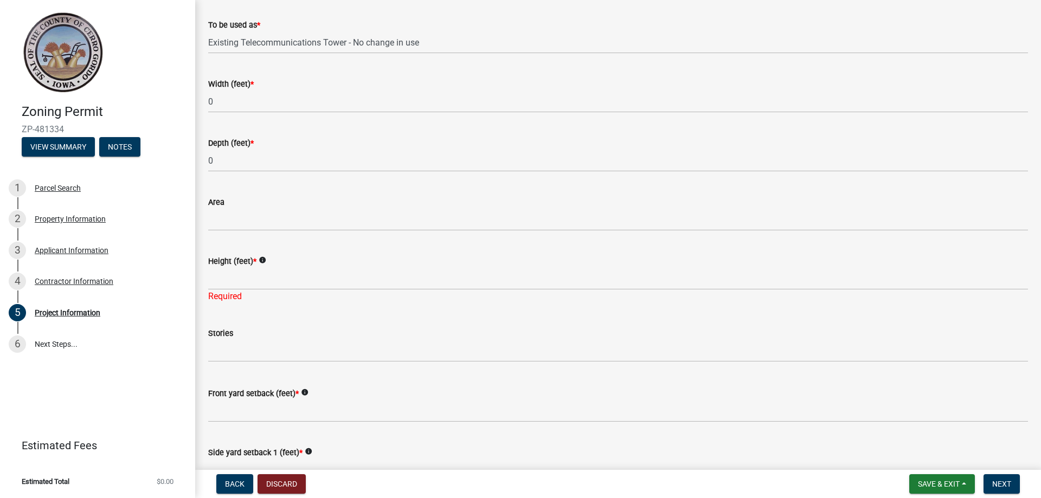
click at [379, 463] on input "Side yard setback 1 (feet) *" at bounding box center [618, 470] width 820 height 22
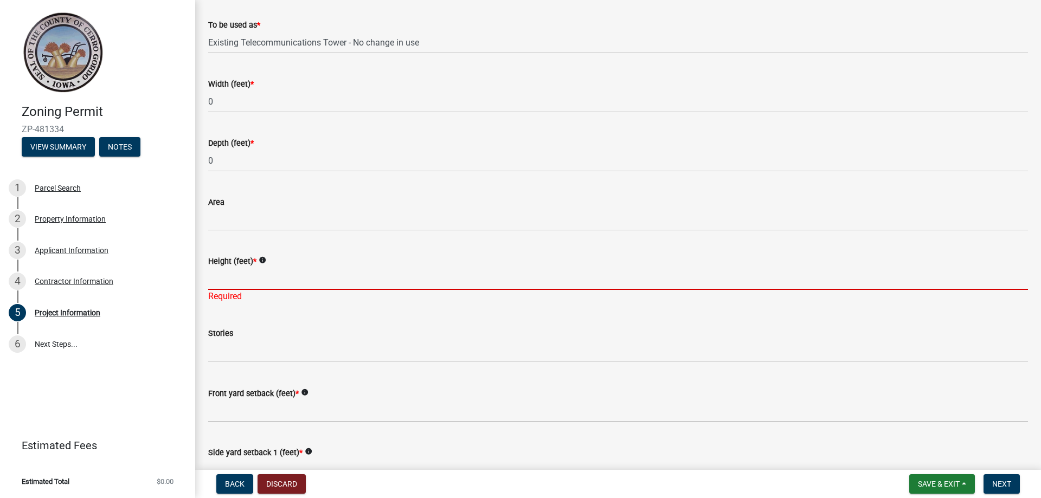
drag, startPoint x: 285, startPoint y: 278, endPoint x: 1039, endPoint y: 274, distance: 754.6
click at [306, 277] on input "Height (feet) *" at bounding box center [618, 279] width 820 height 22
click at [240, 276] on input "Height (feet) *" at bounding box center [618, 279] width 820 height 22
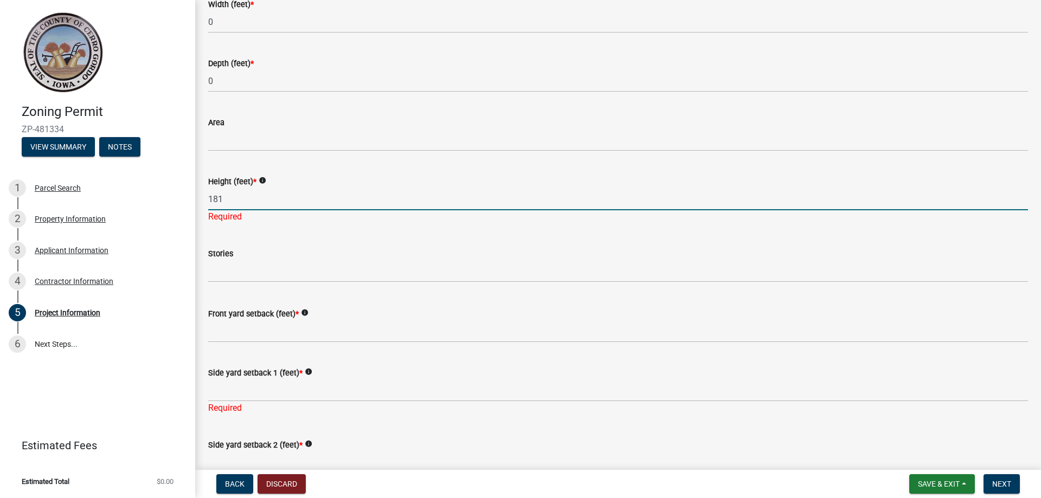
scroll to position [1030, 0]
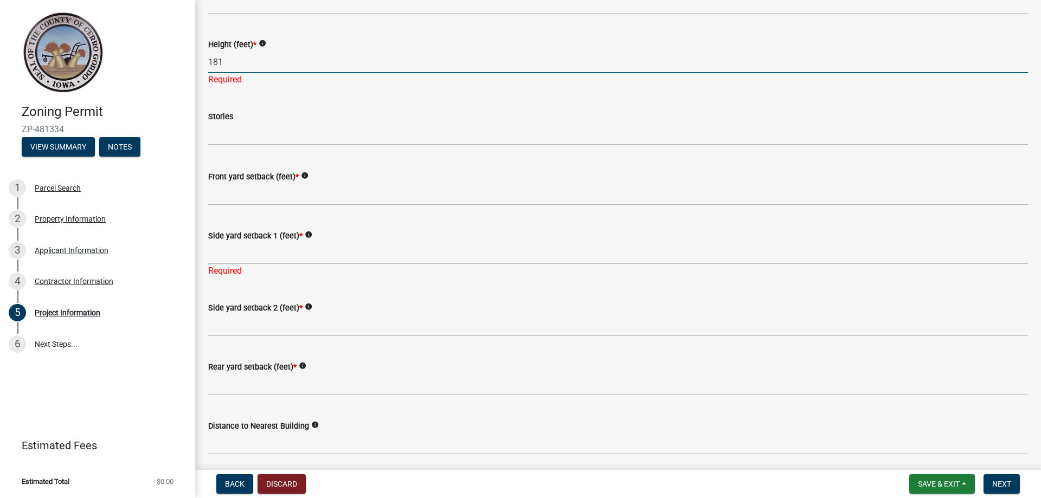
type input "181"
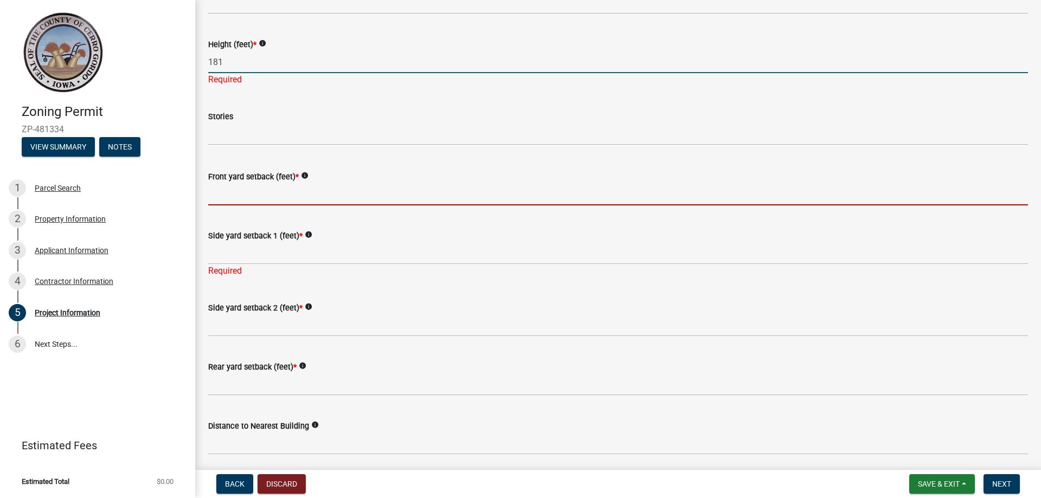
click at [261, 200] on wm-data-entity-input "Front yard setback (feet) * info" at bounding box center [618, 184] width 820 height 59
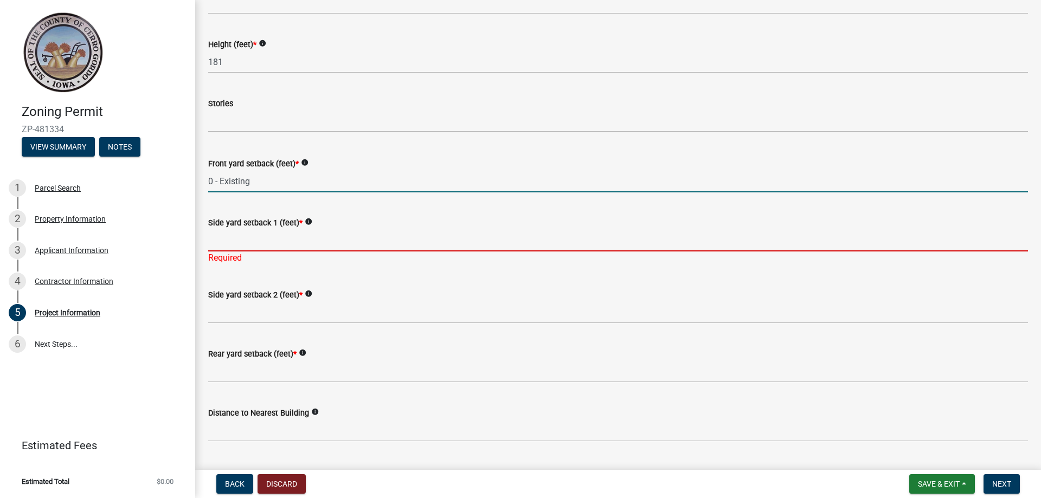
click at [250, 244] on input "Side yard setback 1 (feet) *" at bounding box center [618, 240] width 820 height 22
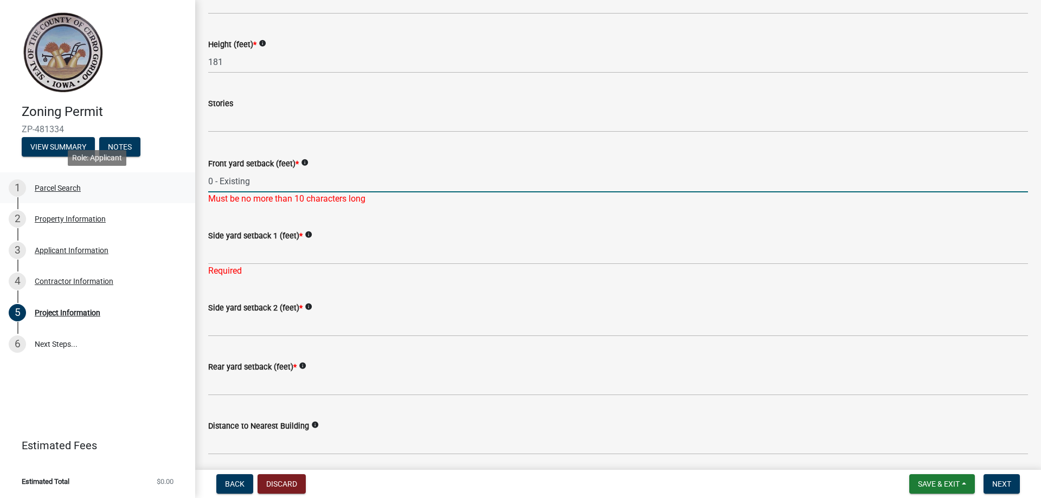
drag, startPoint x: 260, startPoint y: 182, endPoint x: 182, endPoint y: 183, distance: 78.6
click at [182, 183] on div "Zoning Permit ZP-481334 View Summary Notes 1 Parcel Search 2 Property Informati…" at bounding box center [520, 249] width 1041 height 498
drag, startPoint x: 220, startPoint y: 183, endPoint x: 195, endPoint y: 181, distance: 24.5
type input "1"
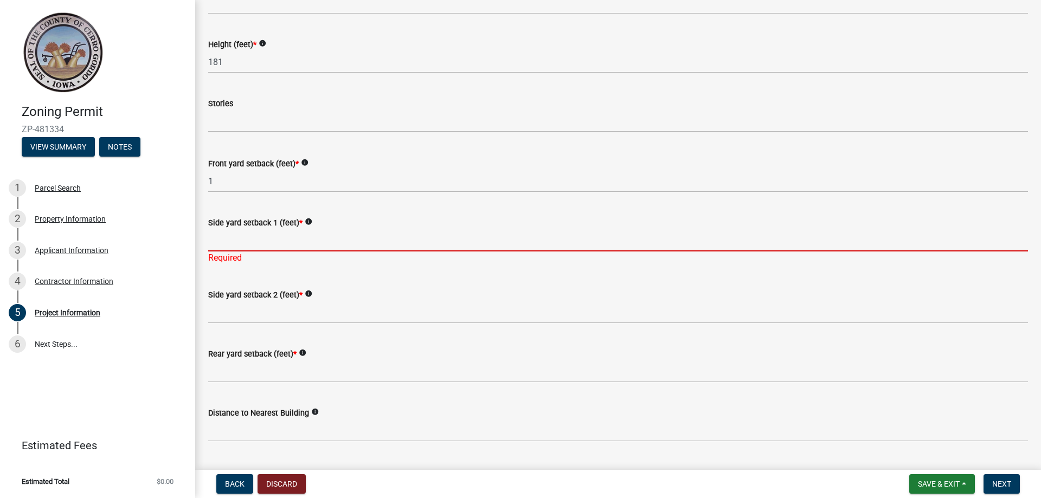
click at [236, 262] on div "Side yard setback 1 (feet) * info Required" at bounding box center [618, 232] width 820 height 63
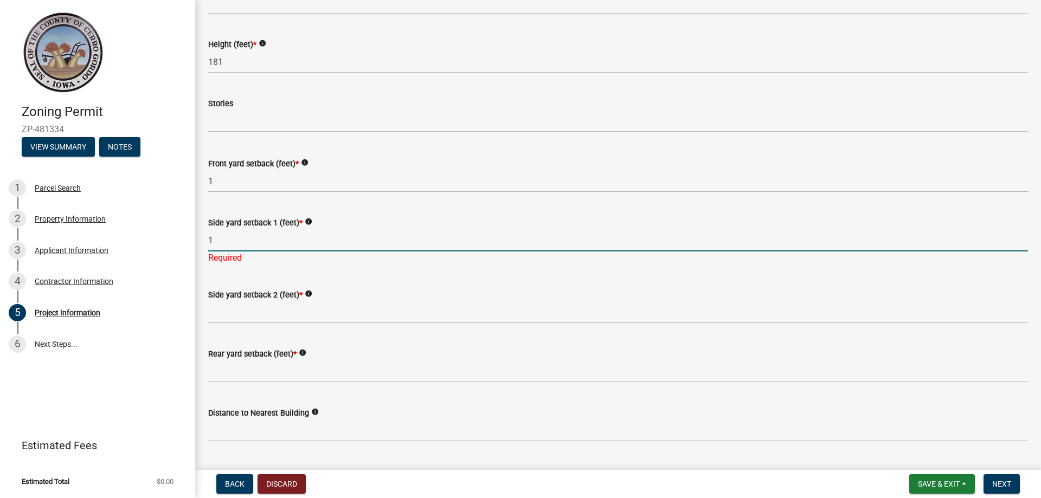
type input "1"
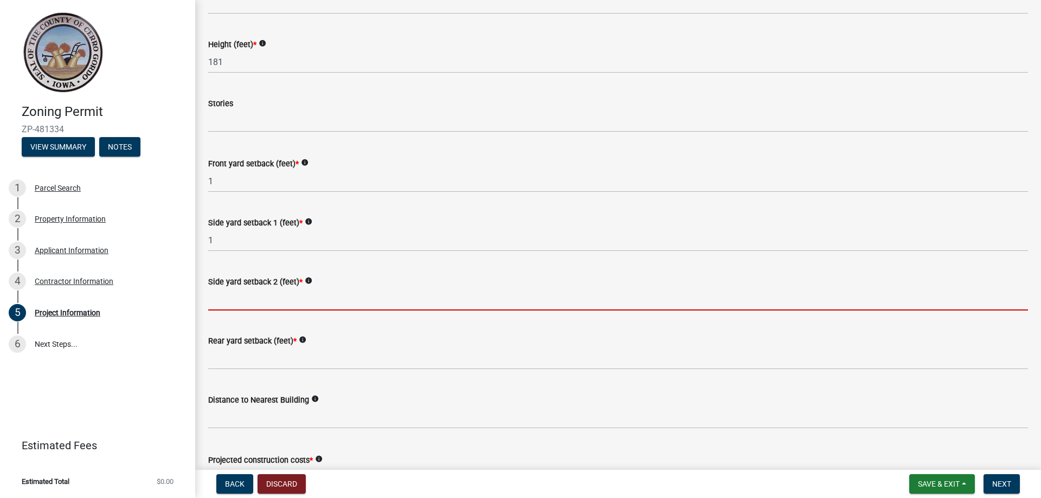
click at [253, 318] on wm-data-entity-input "Side yard setback 2 (feet) * info" at bounding box center [618, 289] width 820 height 59
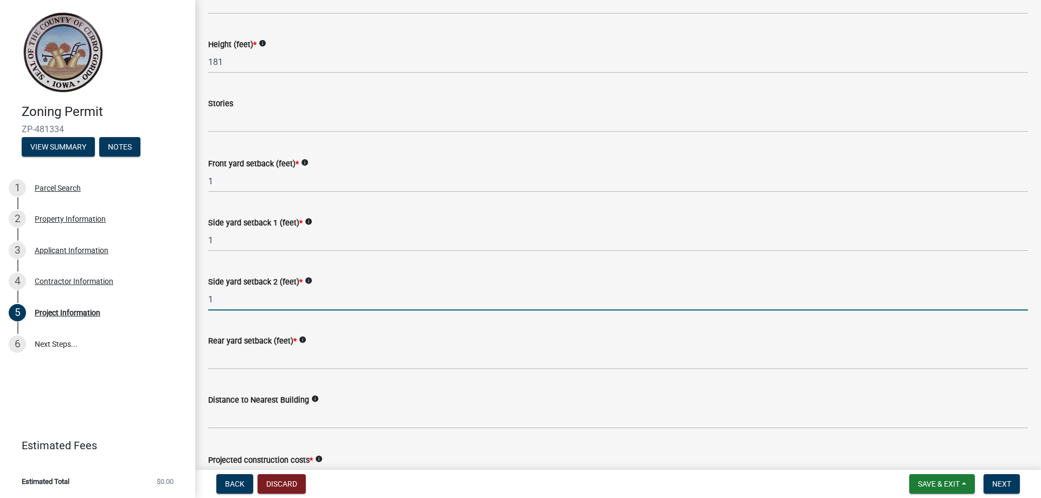
type input "1"
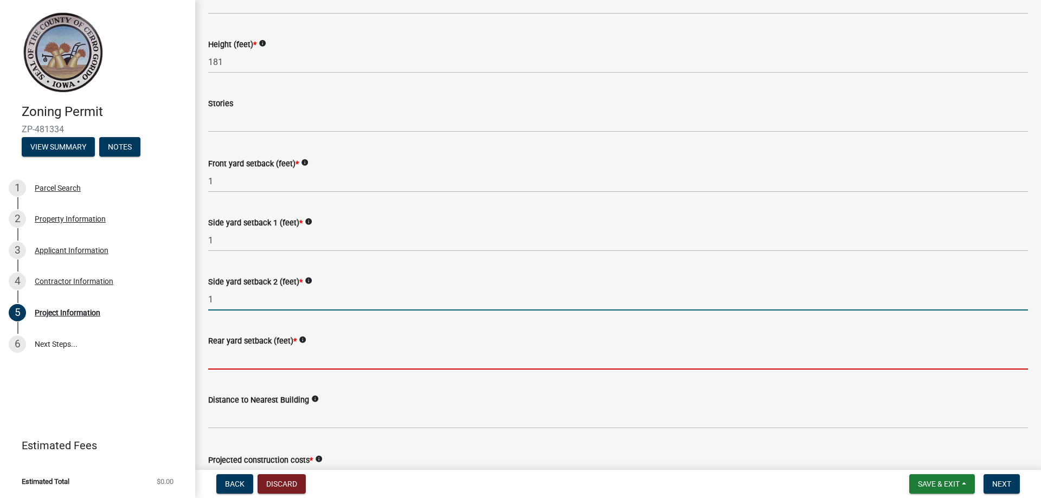
click at [262, 367] on input "Rear yard setback (feet) *" at bounding box center [618, 358] width 820 height 22
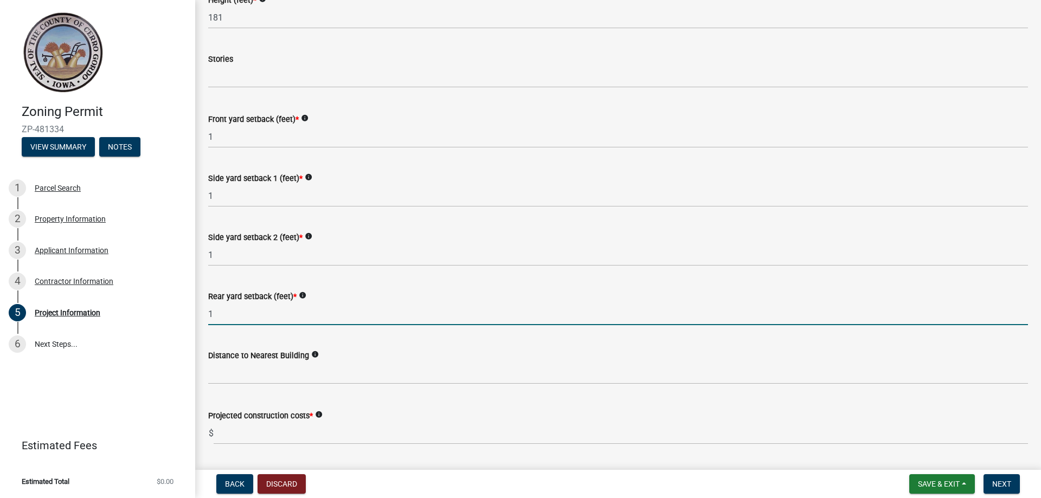
scroll to position [1138, 0]
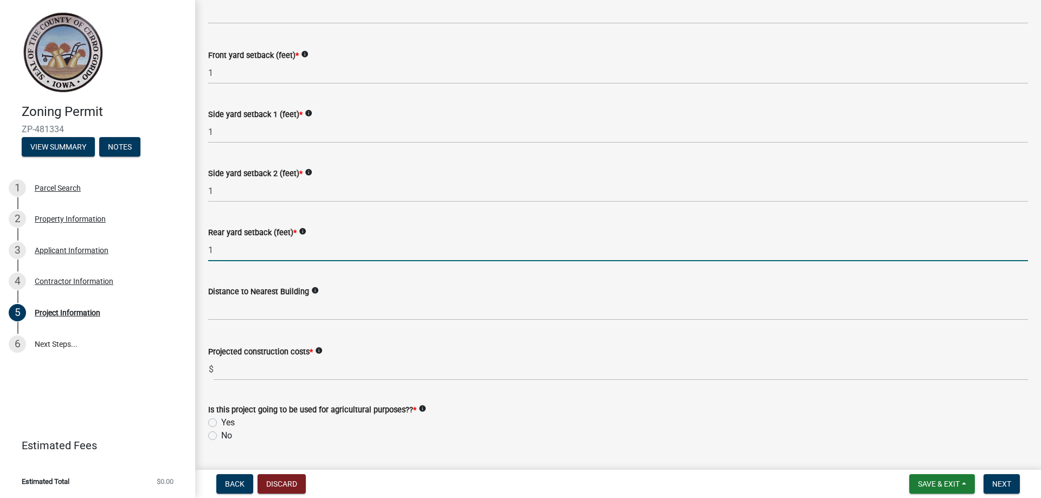
type input "1"
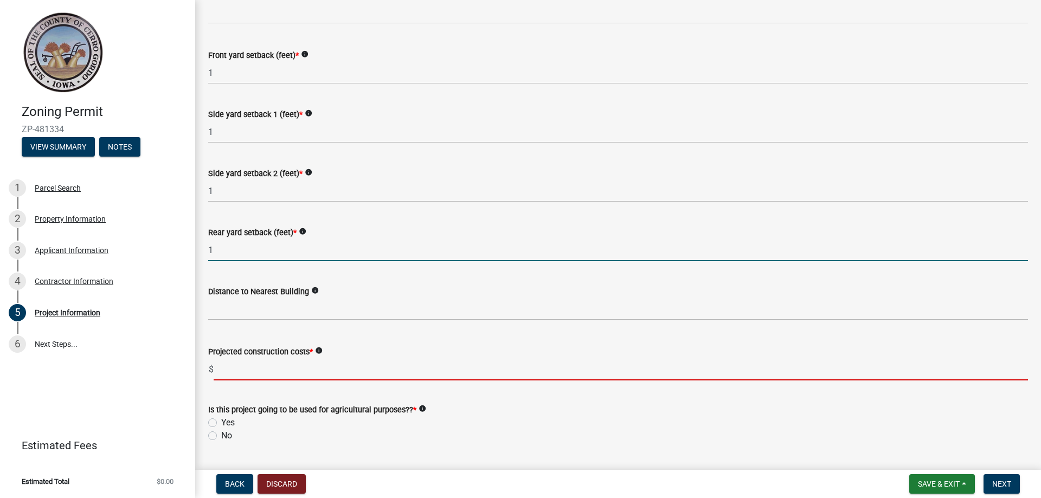
click at [368, 375] on input "text" at bounding box center [621, 369] width 814 height 22
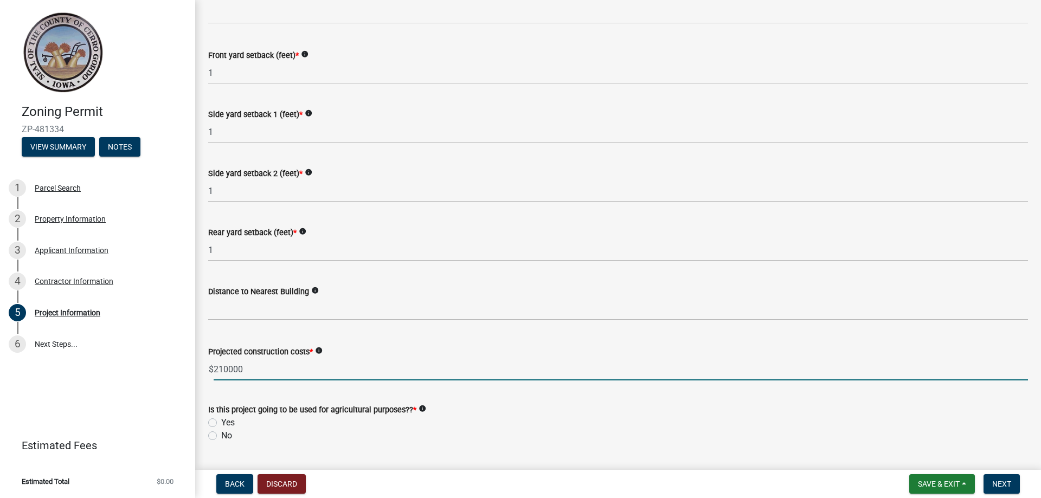
type input "210000"
click at [205, 436] on div "Is this project going to be used for agricultural purposes?? * info Yes No" at bounding box center [618, 416] width 836 height 52
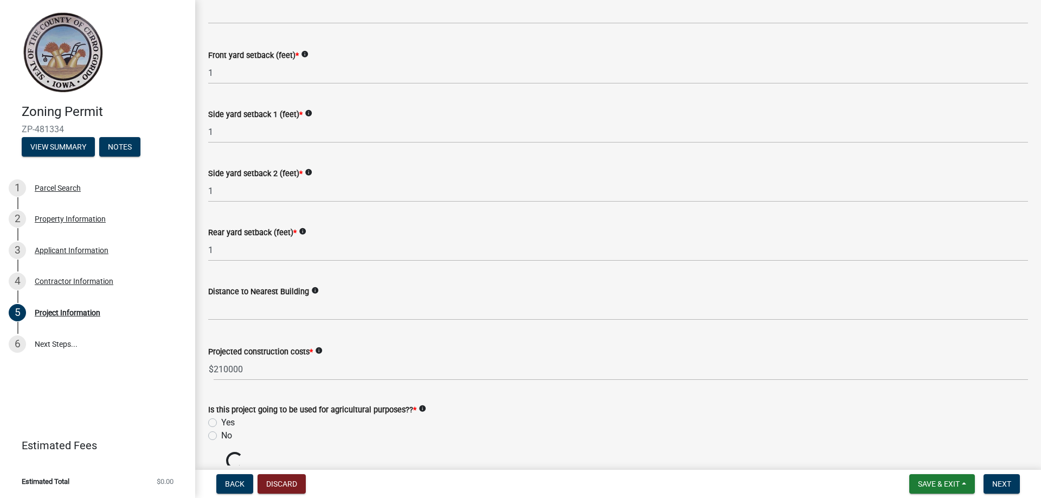
click at [221, 437] on label "No" at bounding box center [226, 435] width 11 height 13
click at [221, 436] on input "No" at bounding box center [224, 432] width 7 height 7
radio input "true"
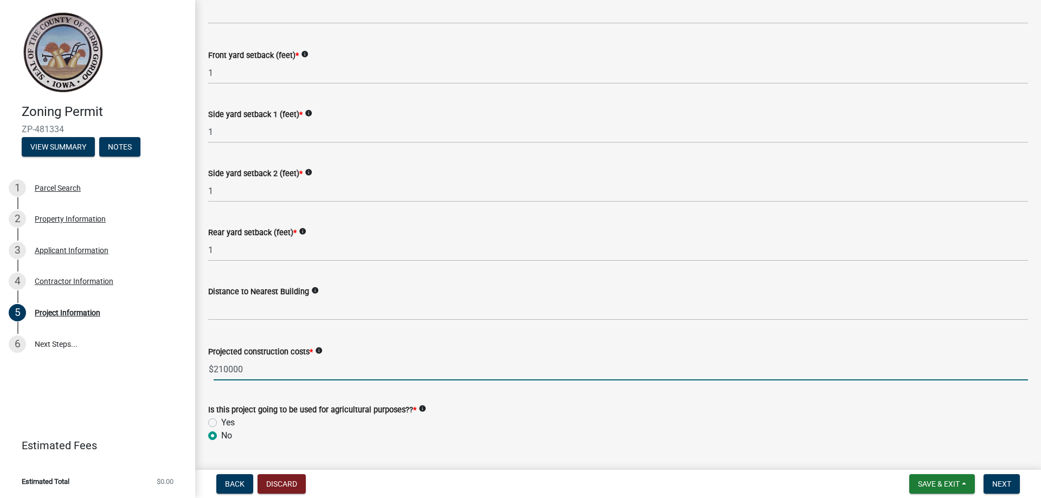
click at [224, 368] on input "210000" at bounding box center [621, 369] width 814 height 22
click at [227, 369] on input "210000" at bounding box center [621, 369] width 814 height 22
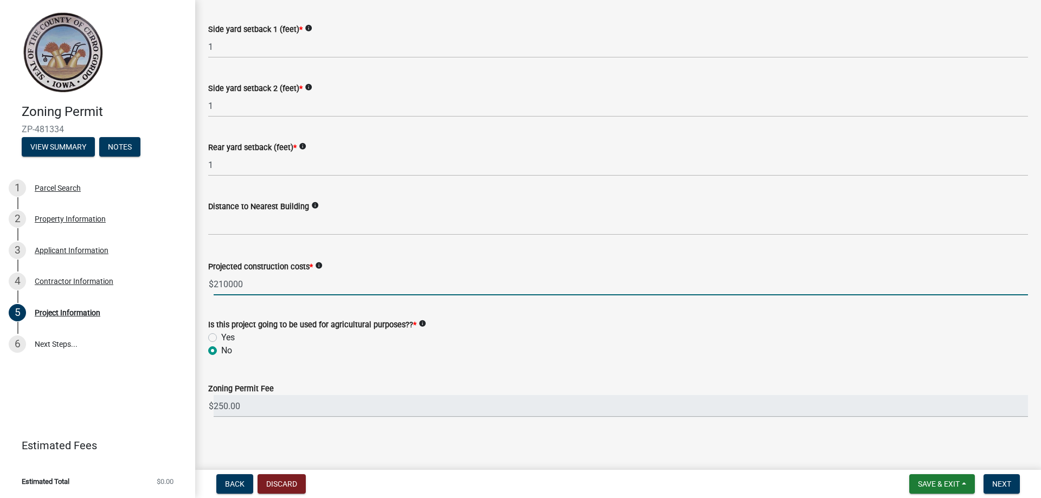
scroll to position [1227, 0]
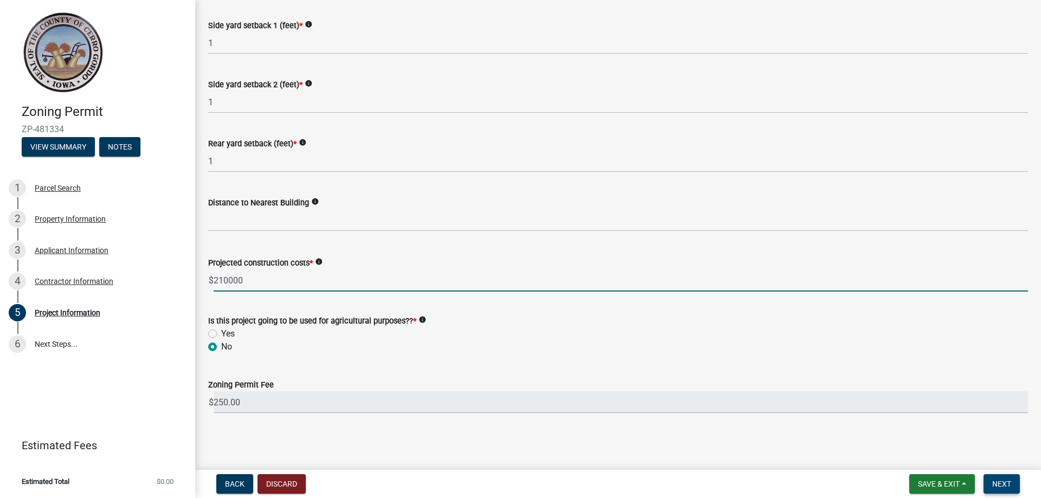
click at [1003, 482] on span "Next" at bounding box center [1001, 484] width 19 height 9
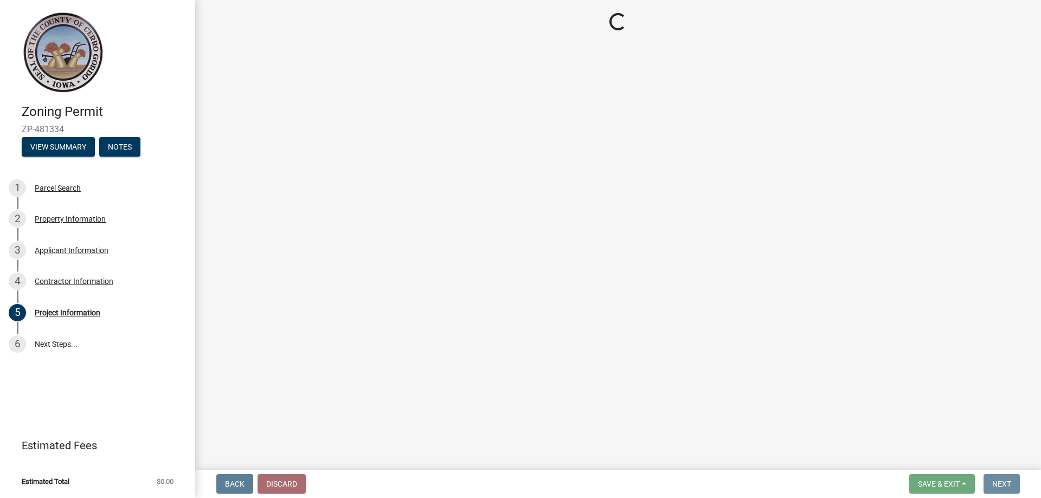
scroll to position [0, 0]
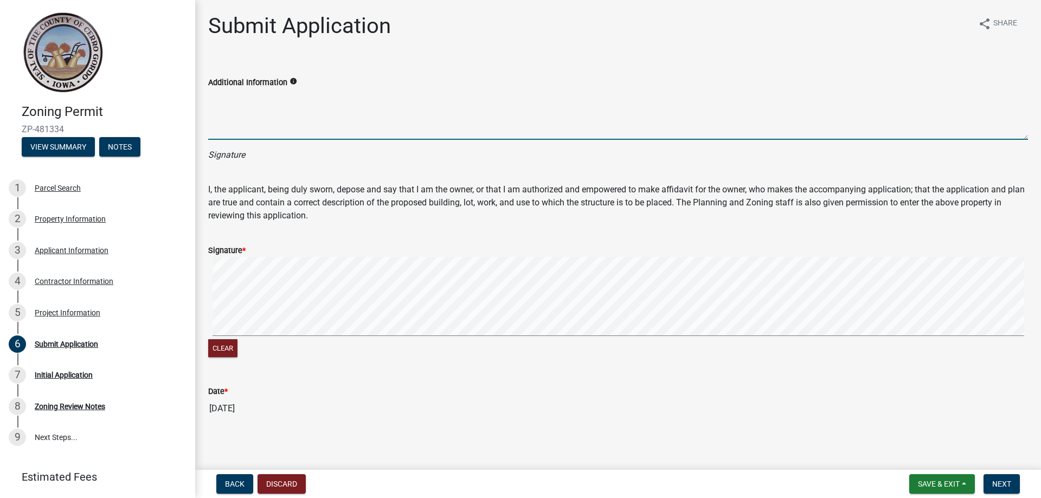
click at [292, 100] on textarea "Additional Information" at bounding box center [618, 114] width 820 height 51
click at [279, 125] on textarea "Additional Information" at bounding box center [618, 114] width 820 height 51
click at [245, 128] on textarea "Additional Information" at bounding box center [618, 114] width 820 height 51
click at [229, 127] on textarea "Additional Information" at bounding box center [618, 114] width 820 height 51
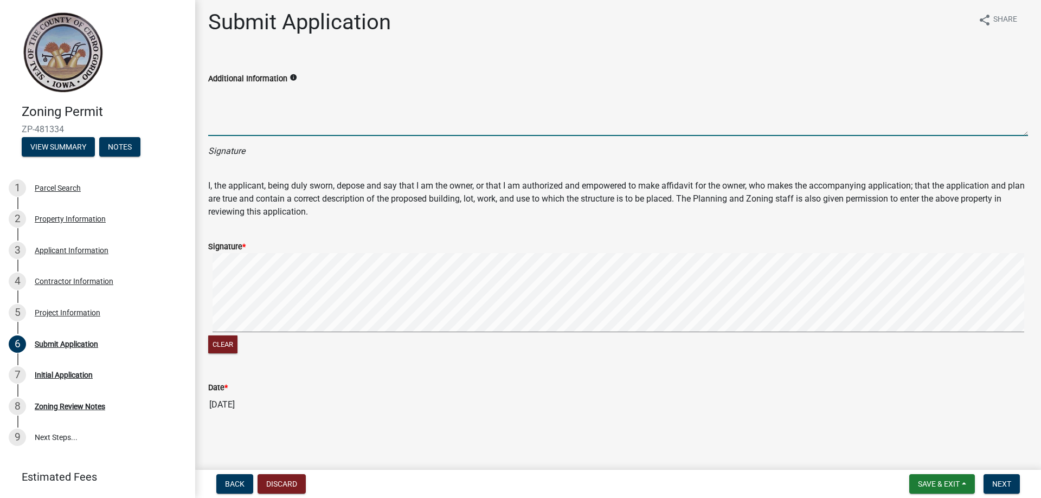
scroll to position [5, 0]
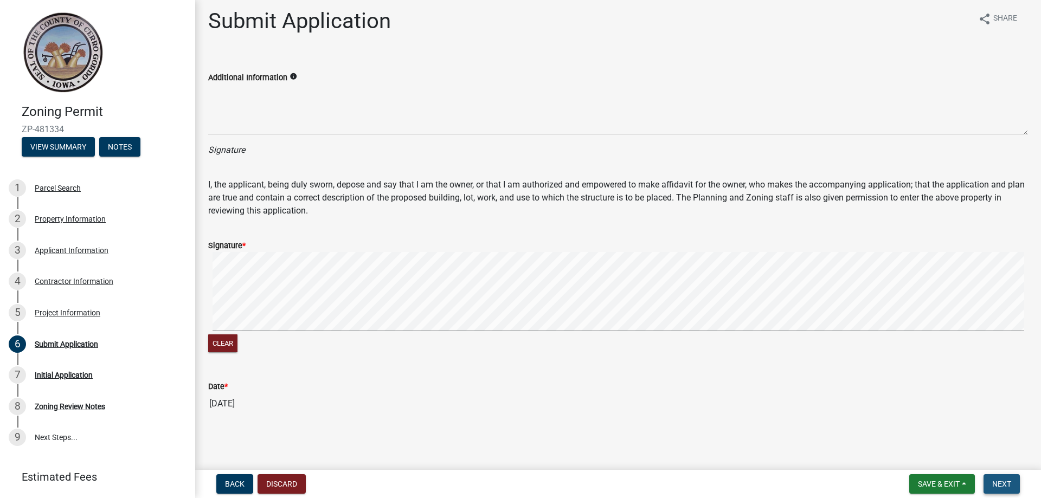
click at [999, 478] on button "Next" at bounding box center [1001, 484] width 36 height 20
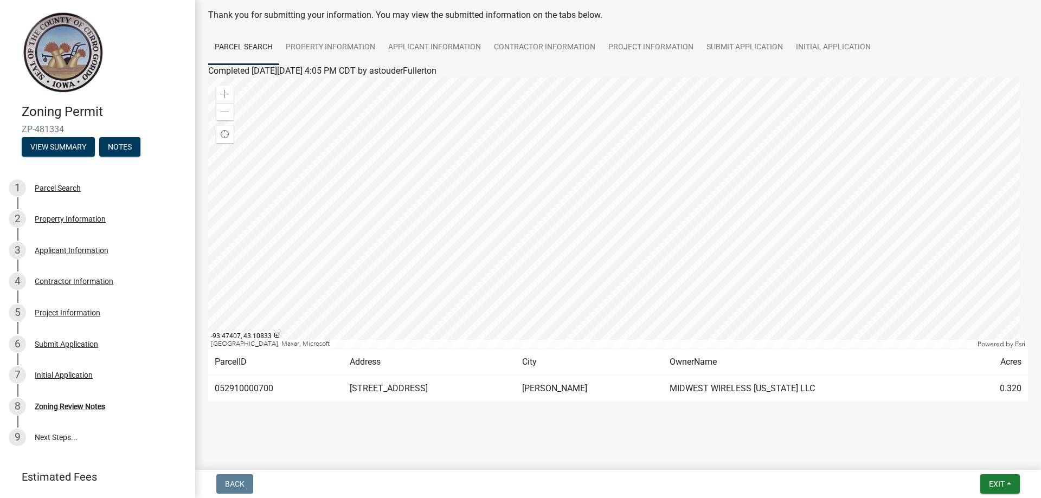
scroll to position [0, 0]
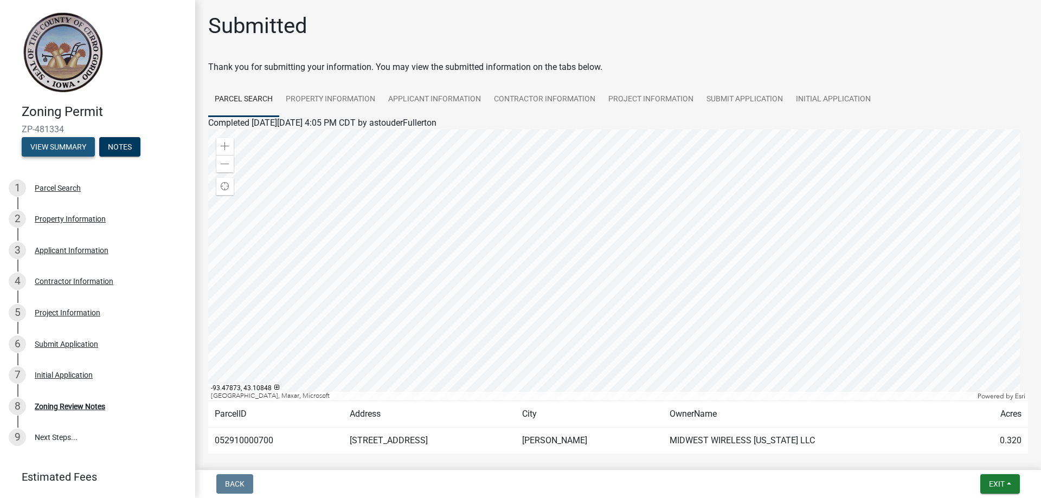
click at [62, 147] on button "View Summary" at bounding box center [58, 147] width 73 height 20
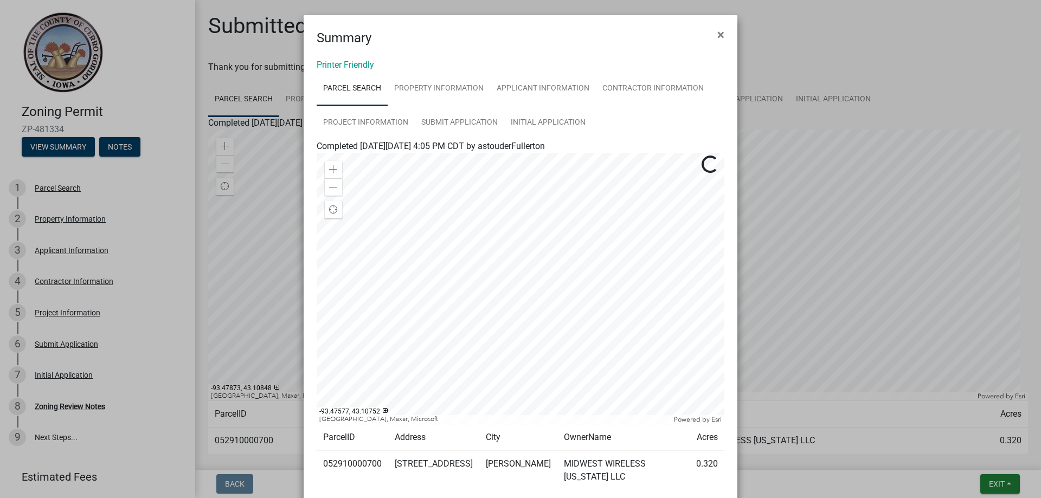
scroll to position [69, 0]
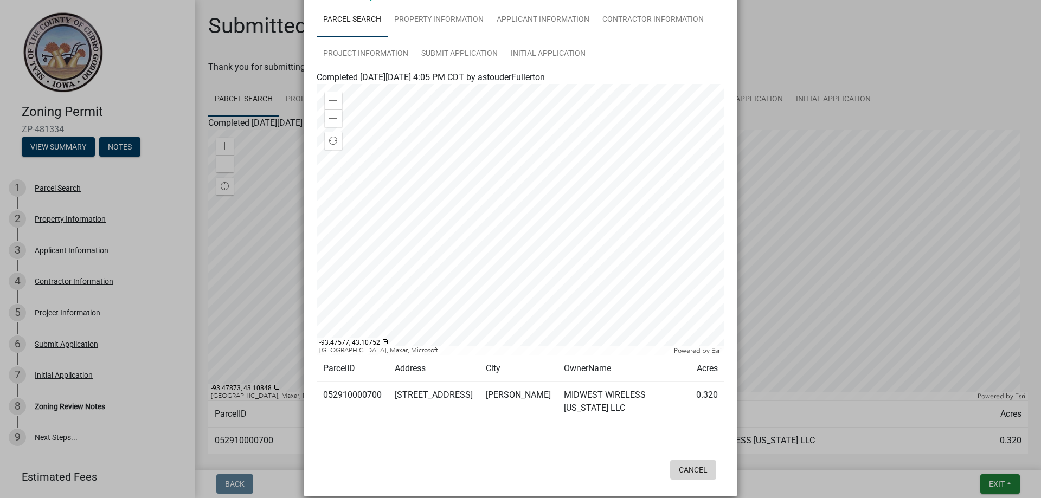
click at [691, 460] on button "Cancel" at bounding box center [693, 470] width 46 height 20
